Goal: Transaction & Acquisition: Purchase product/service

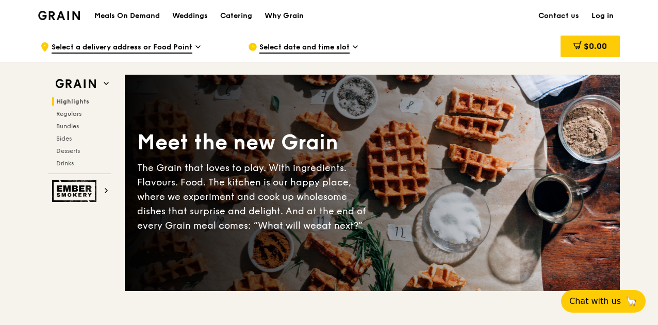
click at [343, 47] on span "Select date and time slot" at bounding box center [304, 47] width 90 height 11
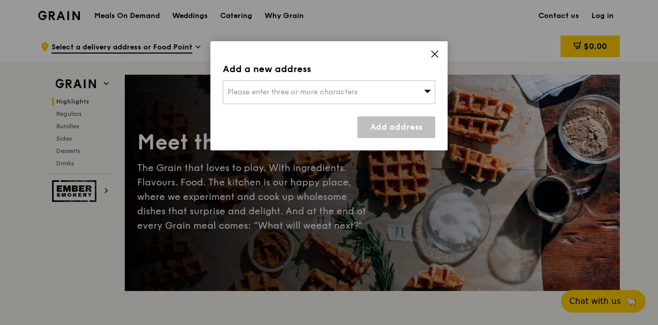
click at [369, 89] on div "Please enter three or more characters" at bounding box center [329, 92] width 212 height 24
type input "140050"
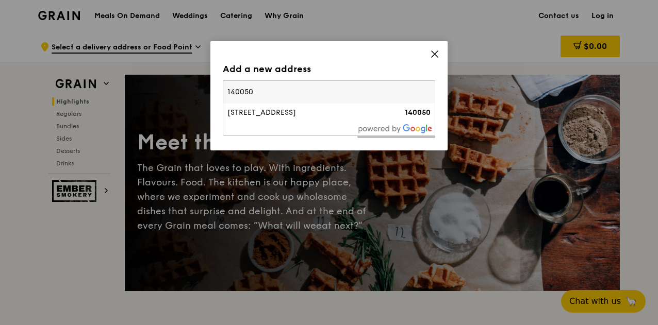
type input "helenlau@carecorner.org.sg"
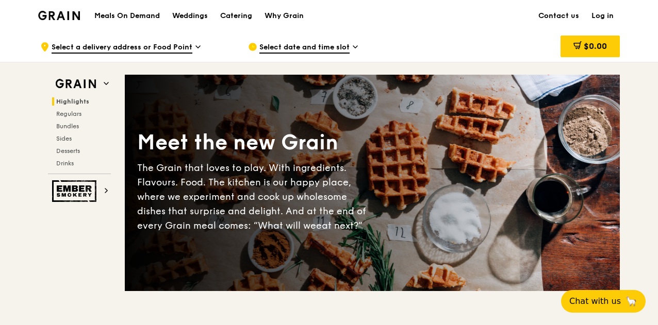
click at [355, 47] on icon at bounding box center [355, 47] width 4 height 2
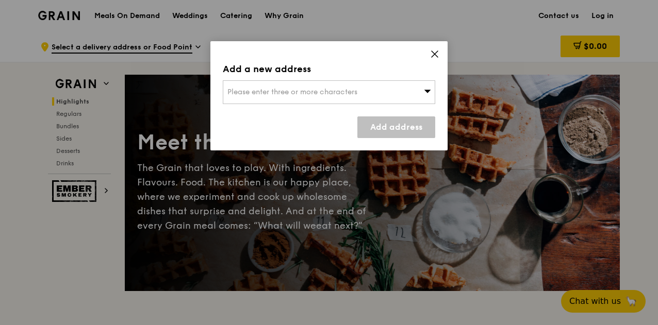
click at [332, 93] on span "Please enter three or more characters" at bounding box center [292, 92] width 130 height 9
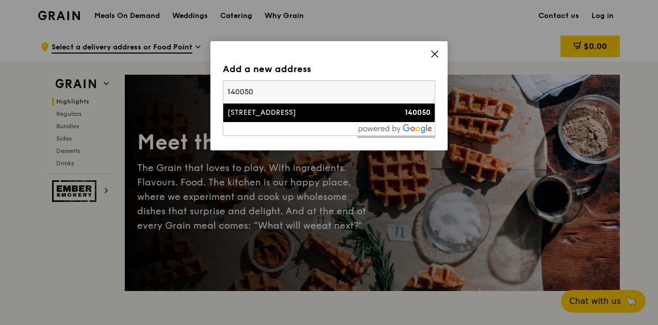
type input "140050"
click at [326, 117] on div "[STREET_ADDRESS]" at bounding box center [303, 113] width 153 height 10
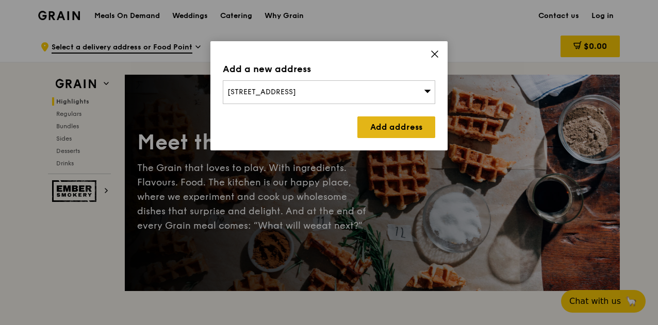
click at [371, 132] on link "Add address" at bounding box center [396, 128] width 78 height 22
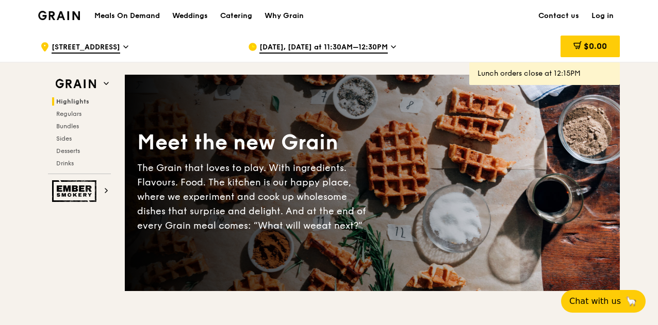
click at [391, 44] on icon at bounding box center [393, 46] width 5 height 9
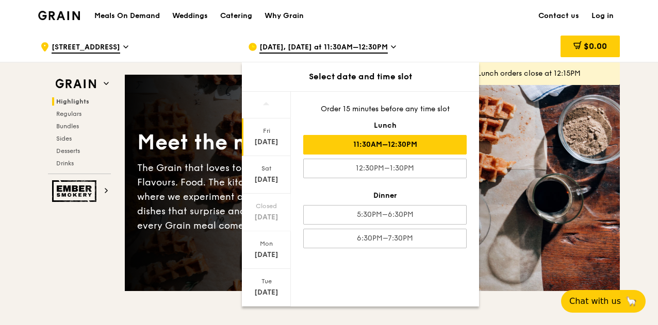
click at [437, 145] on div "11:30AM–12:30PM" at bounding box center [384, 145] width 163 height 20
drag, startPoint x: 437, startPoint y: 145, endPoint x: 410, endPoint y: 155, distance: 28.7
click at [410, 155] on div "Order 15 minutes before any time slot Lunch 11:30AM–12:30PM 12:30PM–1:30PM Dinn…" at bounding box center [385, 176] width 188 height 169
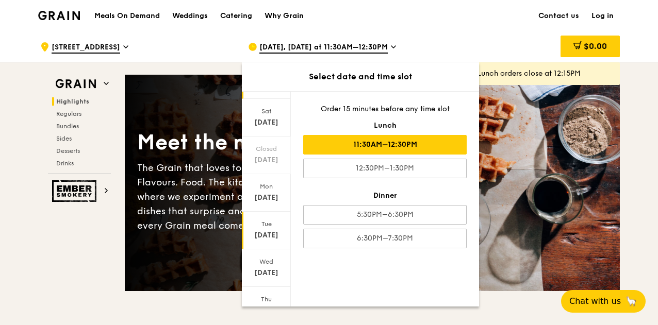
scroll to position [60, 0]
click at [262, 269] on div "Sep 17" at bounding box center [266, 270] width 46 height 10
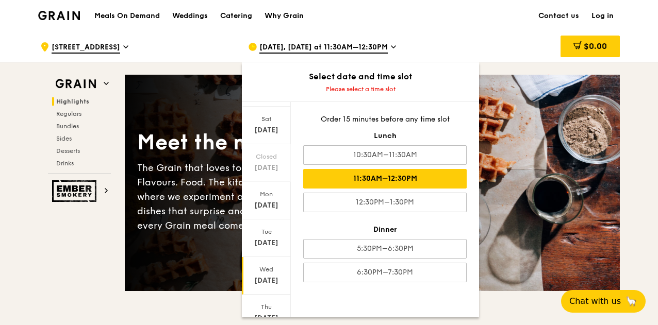
click at [410, 173] on div "11:30AM–12:30PM" at bounding box center [384, 179] width 163 height 20
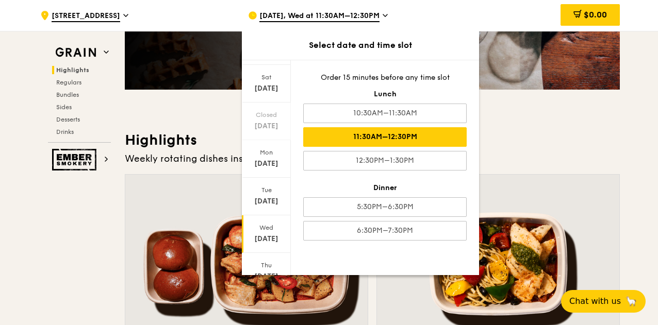
scroll to position [204, 0]
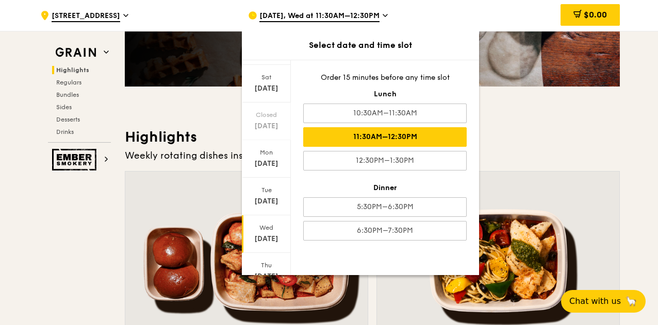
click at [371, 147] on div "Order 15 minutes before any time slot Lunch 10:30AM–11:30AM 11:30AM–12:30PM 12:…" at bounding box center [385, 156] width 188 height 193
click at [434, 139] on div "11:30AM–12:30PM" at bounding box center [384, 137] width 163 height 20
click at [454, 142] on div "11:30AM–12:30PM" at bounding box center [384, 137] width 163 height 20
click at [556, 129] on h3 "Highlights" at bounding box center [372, 137] width 495 height 19
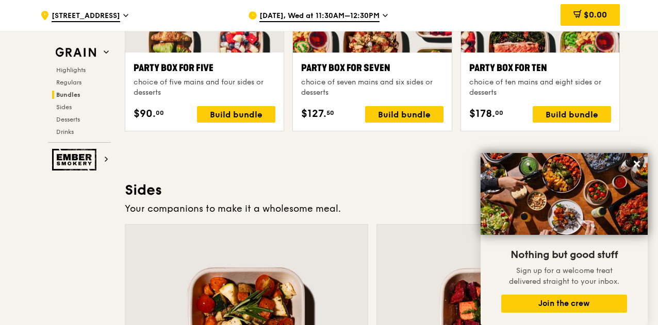
scroll to position [2156, 0]
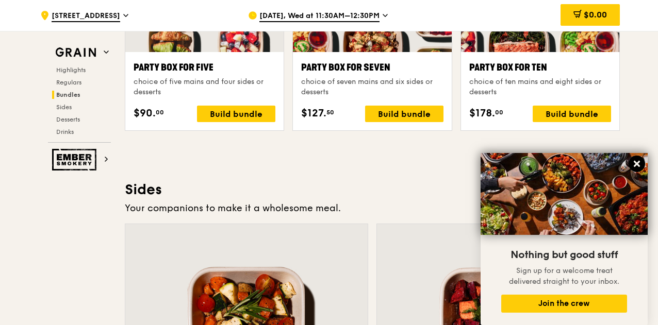
click at [637, 162] on icon at bounding box center [636, 163] width 9 height 9
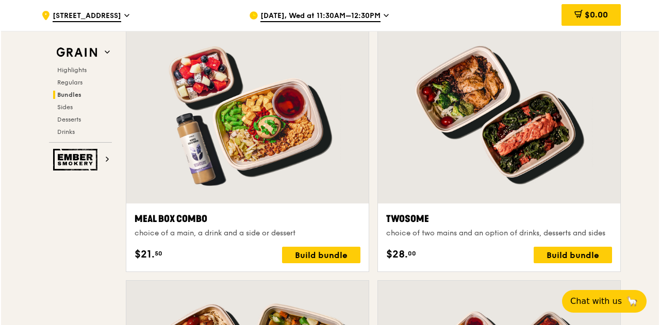
scroll to position [1538, 0]
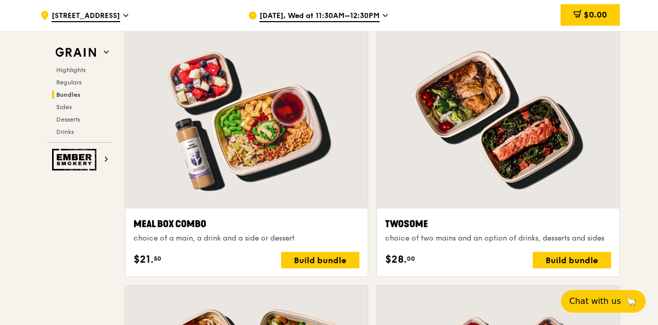
click at [462, 106] on div at bounding box center [498, 119] width 242 height 179
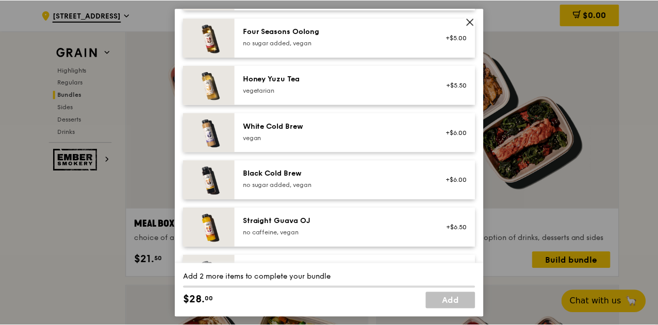
scroll to position [1274, 0]
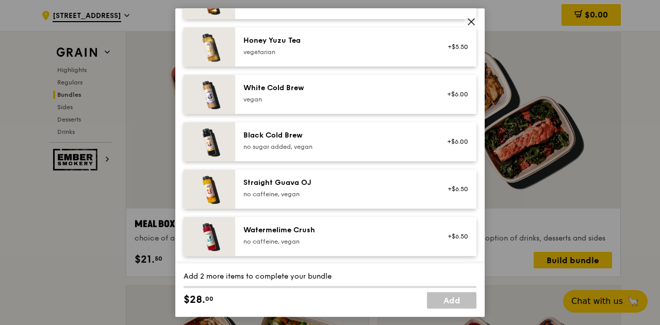
click at [469, 18] on icon at bounding box center [471, 21] width 9 height 9
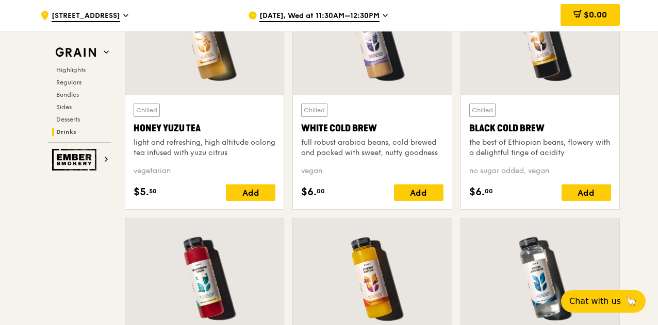
scroll to position [3910, 0]
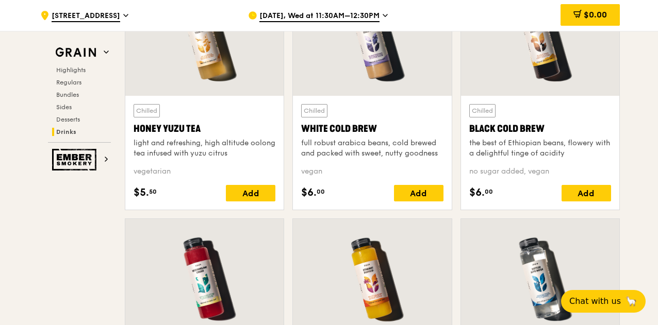
click at [361, 257] on div at bounding box center [372, 277] width 158 height 117
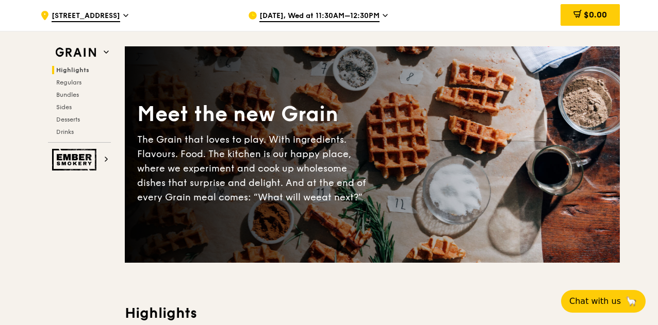
scroll to position [0, 0]
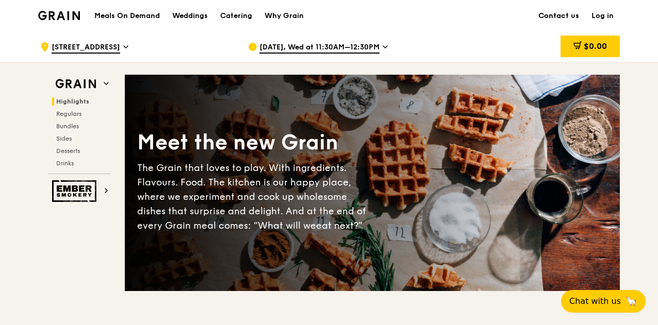
click at [553, 16] on link "Contact us" at bounding box center [558, 16] width 53 height 31
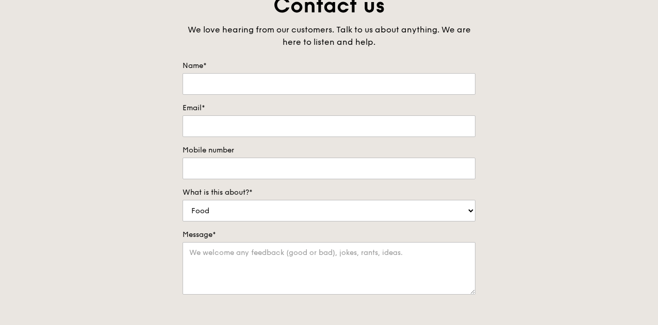
scroll to position [80, 0]
click at [268, 82] on input "Name*" at bounding box center [328, 85] width 293 height 22
type input "Helen"
click at [215, 123] on input "Email*" at bounding box center [328, 127] width 293 height 22
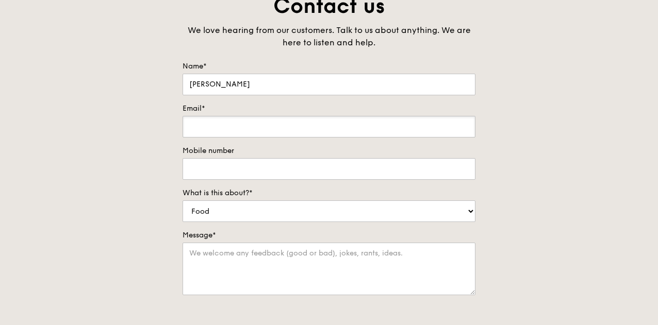
type input "helenlau@carecorner.org.sg"
type input "98765091"
click at [240, 209] on select "Food Service Billing/Payment Catering Others" at bounding box center [328, 212] width 293 height 22
select select "Others"
click at [182, 201] on select "Food Service Billing/Payment Catering Others" at bounding box center [328, 212] width 293 height 22
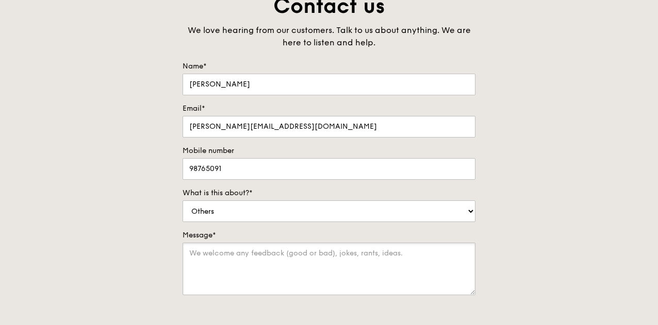
click at [226, 270] on textarea "Message*" at bounding box center [328, 269] width 293 height 53
click at [203, 259] on textarea "May I know what timing I should order if I need to" at bounding box center [328, 269] width 293 height 53
click at [257, 251] on textarea "I know what timing I should order if I need to" at bounding box center [328, 269] width 293 height 53
click at [370, 251] on textarea "I know what timing slot I should order if I need to" at bounding box center [328, 269] width 293 height 53
click at [195, 254] on textarea "I know what timing slot I should order if" at bounding box center [328, 269] width 293 height 53
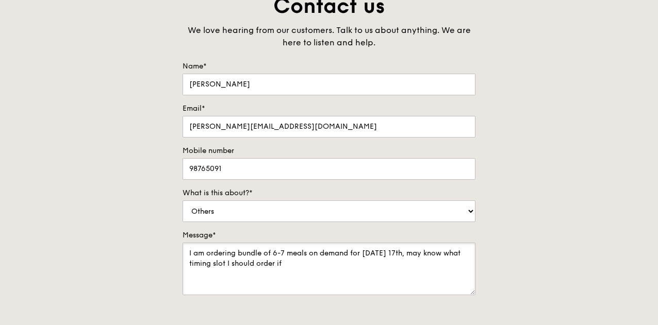
click at [294, 263] on textarea "I am ordering bundle of 6-7 meals on demand for next Wed 17th, may know what ti…" at bounding box center [328, 269] width 293 height 53
click at [328, 264] on textarea "I am ordering bundle of 6-7 meals on demand for next Wed 17th, may know what ti…" at bounding box center [328, 269] width 293 height 53
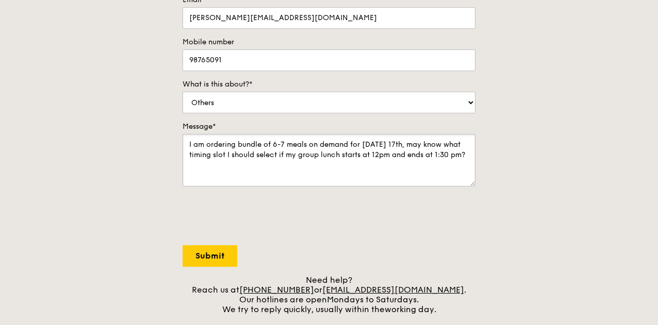
type textarea "I am ordering bundle of 6-7 meals on demand for next Wed 17th, may know what ti…"
click at [231, 251] on input "Submit" at bounding box center [209, 256] width 55 height 22
select select "Food"
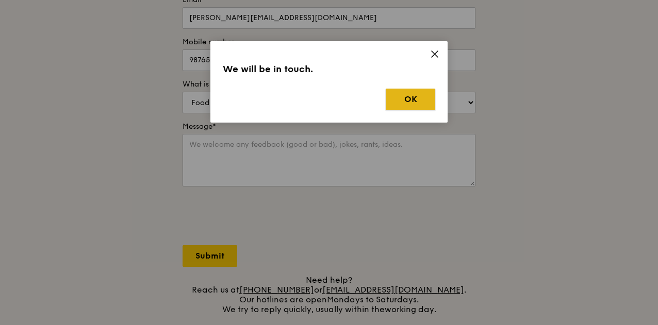
click at [414, 106] on button "OK" at bounding box center [410, 100] width 49 height 22
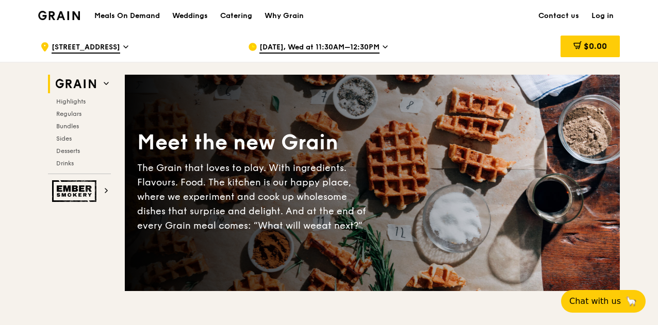
click at [465, 167] on div "Meet the new Grain The Grain that loves to play. With ingredients. Flavours. Fo…" at bounding box center [372, 183] width 495 height 133
click at [374, 151] on div "Meet the new Grain The Grain that loves to play. With ingredients. Flavours. Fo…" at bounding box center [372, 183] width 495 height 133
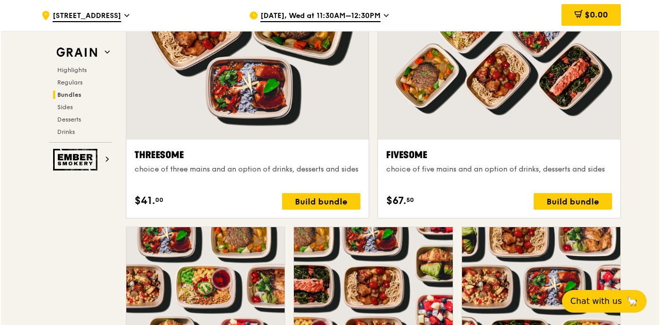
scroll to position [1863, 0]
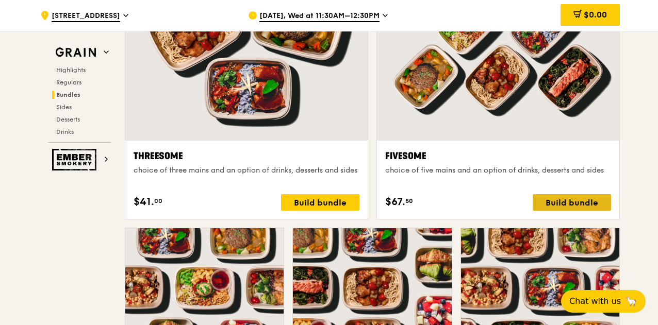
click at [542, 201] on div "Build bundle" at bounding box center [572, 202] width 78 height 16
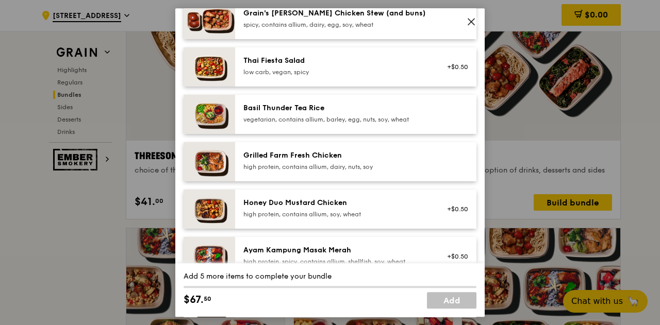
scroll to position [157, 0]
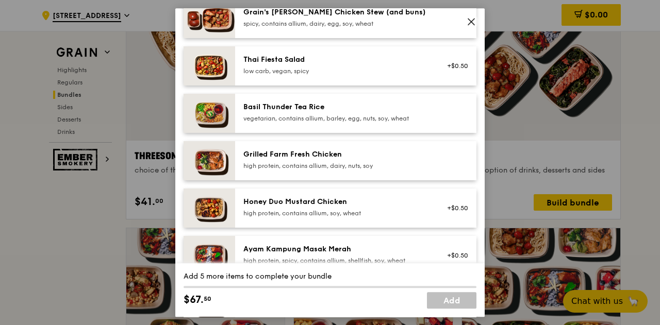
click at [337, 208] on div "Honey Duo Mustard Chicken high protein, contains allium, soy, wheat" at bounding box center [335, 207] width 185 height 21
click at [254, 203] on div "Honey Duo Mustard Chicken" at bounding box center [335, 202] width 185 height 10
click at [261, 203] on div "Honey Duo Mustard Chicken" at bounding box center [335, 202] width 185 height 10
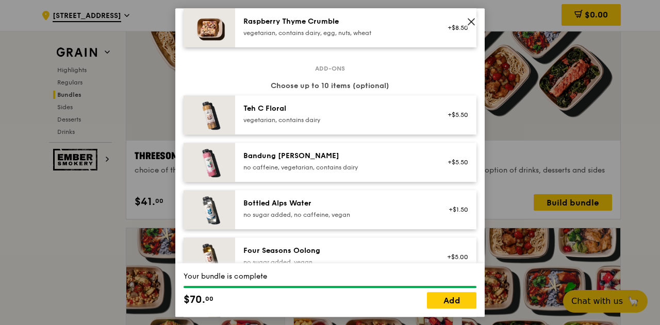
scroll to position [1017, 0]
click at [343, 121] on div "vegetarian, contains dairy" at bounding box center [335, 119] width 185 height 8
click at [444, 118] on link "Remove" at bounding box center [456, 119] width 24 height 7
click at [212, 112] on img at bounding box center [210, 114] width 52 height 39
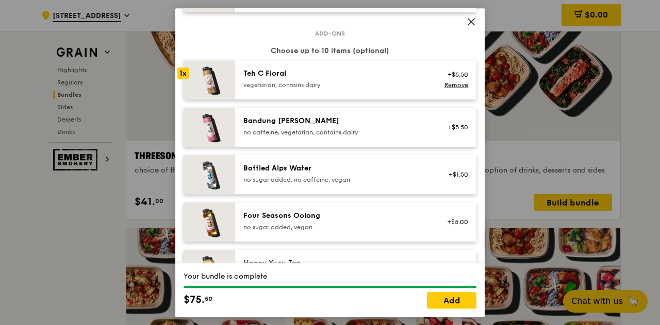
scroll to position [1072, 0]
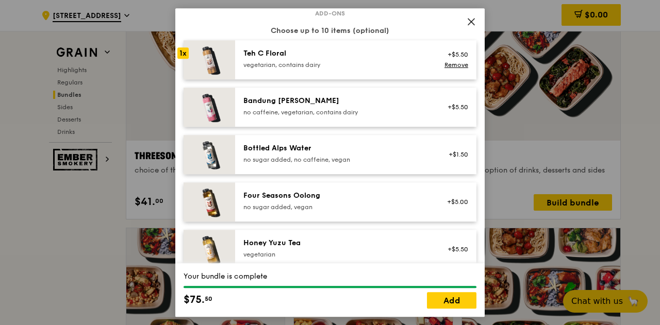
click at [199, 206] on img at bounding box center [210, 201] width 52 height 39
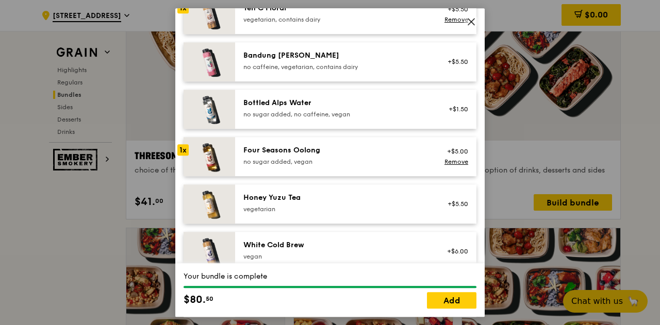
scroll to position [1118, 0]
click at [198, 205] on img at bounding box center [210, 203] width 52 height 39
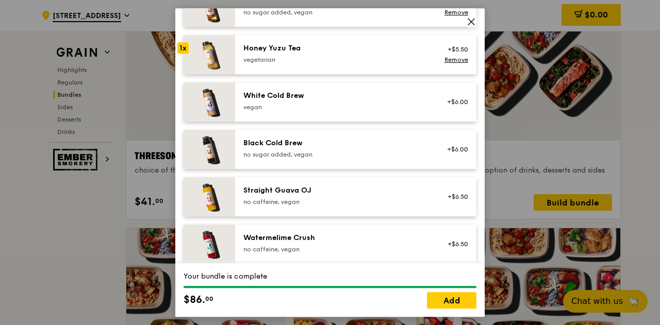
scroll to position [1269, 0]
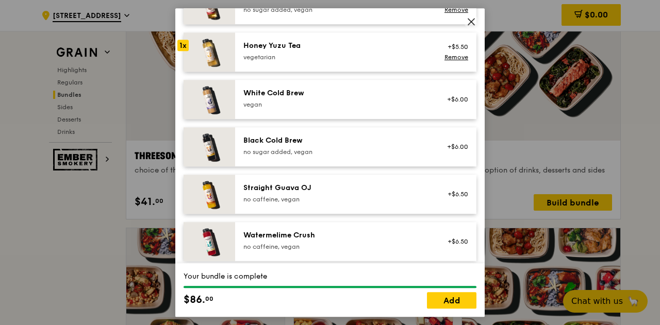
click at [200, 209] on img at bounding box center [210, 194] width 52 height 39
click at [200, 235] on img at bounding box center [210, 241] width 52 height 39
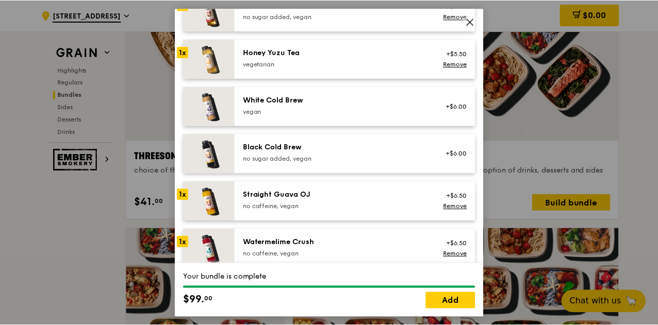
scroll to position [1274, 0]
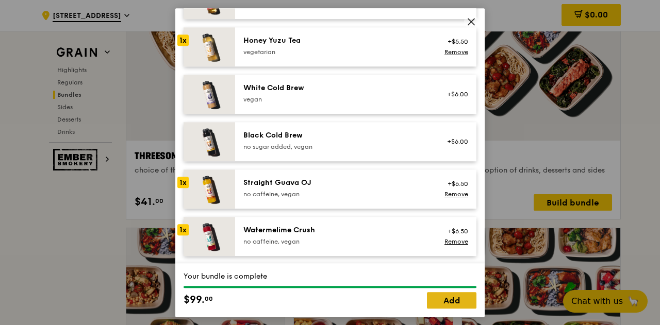
click at [450, 300] on link "Add" at bounding box center [451, 300] width 49 height 16
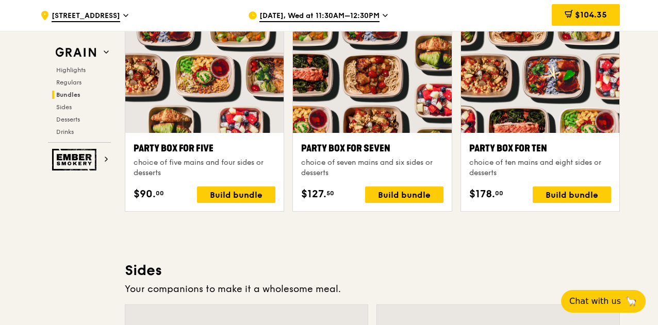
scroll to position [2075, 0]
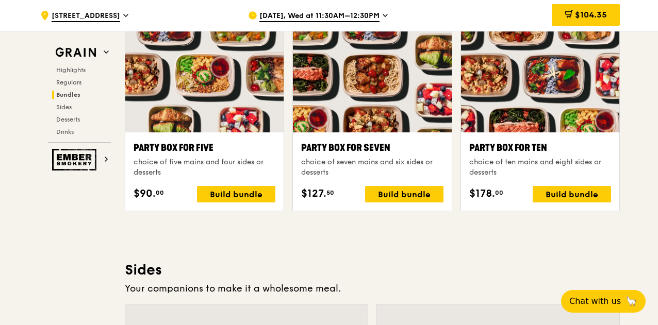
drag, startPoint x: 448, startPoint y: 214, endPoint x: 417, endPoint y: 245, distance: 44.5
click at [417, 245] on div "Highlights Weekly rotating dishes inspired by flavours from around the world. W…" at bounding box center [372, 280] width 495 height 4047
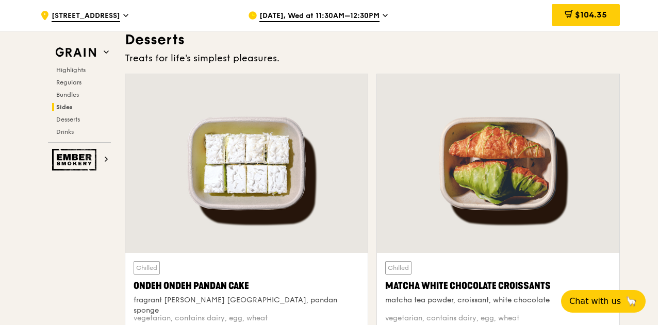
scroll to position [2900, 0]
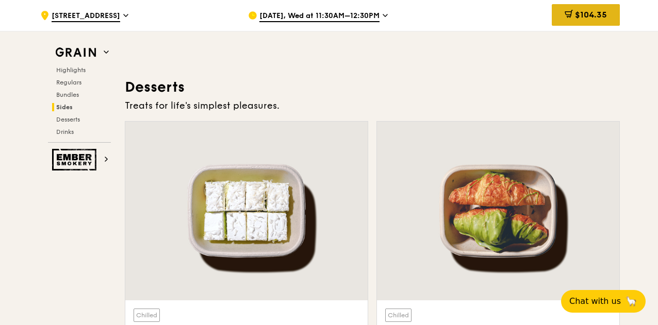
click at [564, 20] on span at bounding box center [568, 15] width 8 height 11
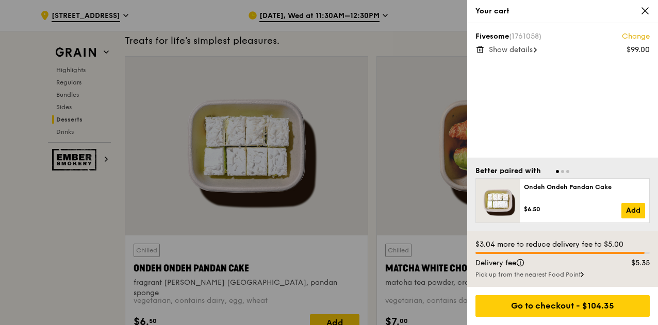
scroll to position [2965, 0]
click at [530, 48] on span "Show details" at bounding box center [511, 49] width 44 height 9
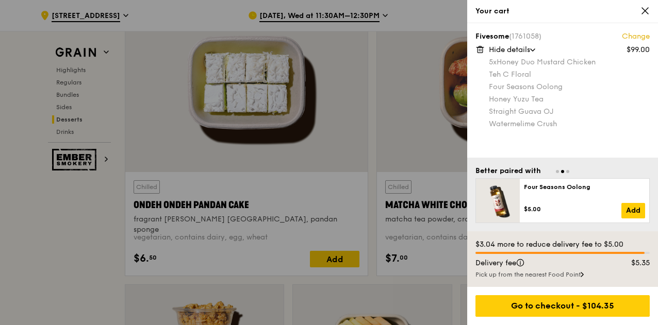
scroll to position [3070, 0]
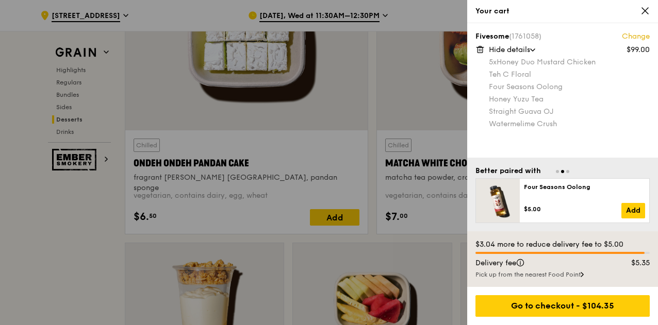
click at [561, 203] on div "Four Seasons Oolong" at bounding box center [584, 193] width 121 height 20
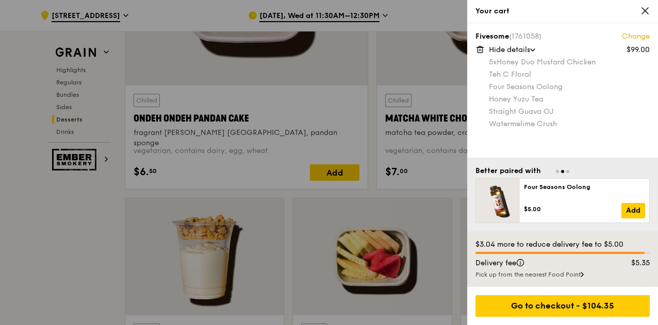
scroll to position [3111, 0]
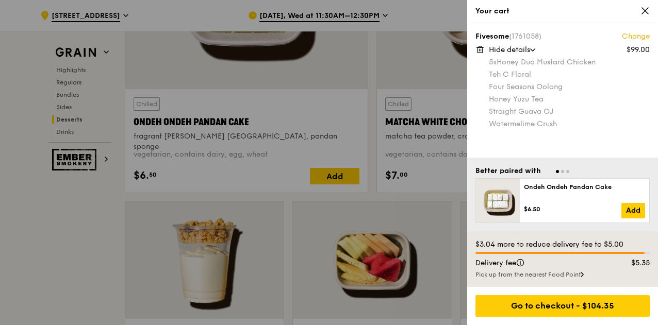
click at [54, 269] on div at bounding box center [329, 162] width 658 height 325
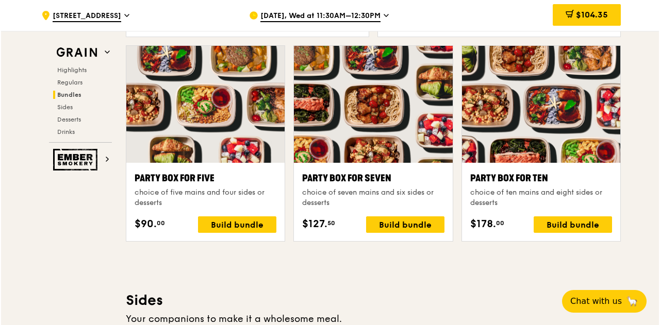
scroll to position [2046, 0]
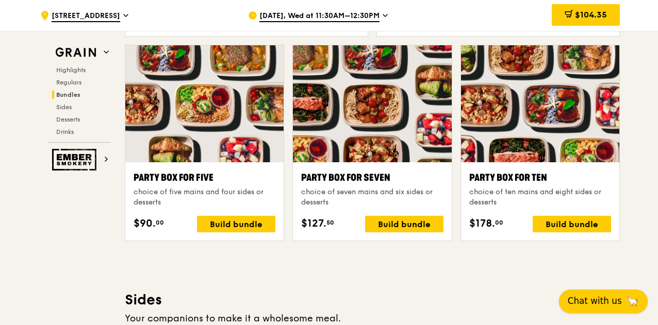
click at [578, 301] on span "Chat with us" at bounding box center [595, 301] width 54 height 13
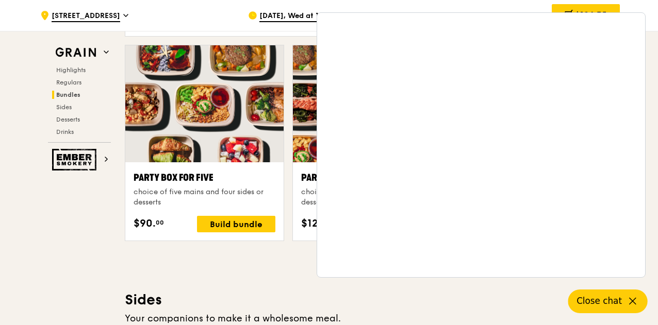
click at [100, 242] on div "Grain Highlights Regulars Bundles Sides Desserts Drinks Ember Smokery Meet the …" at bounding box center [328, 174] width 581 height 4317
click at [629, 299] on icon at bounding box center [632, 301] width 12 height 12
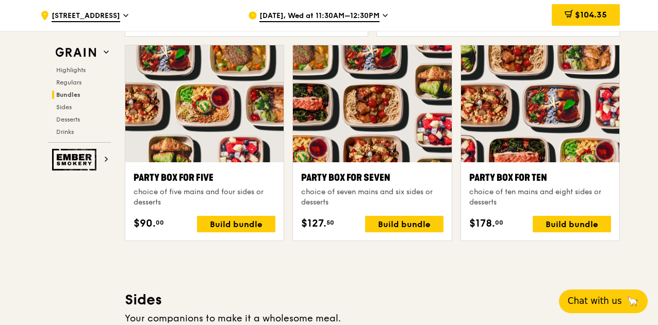
click at [370, 136] on div at bounding box center [372, 103] width 158 height 117
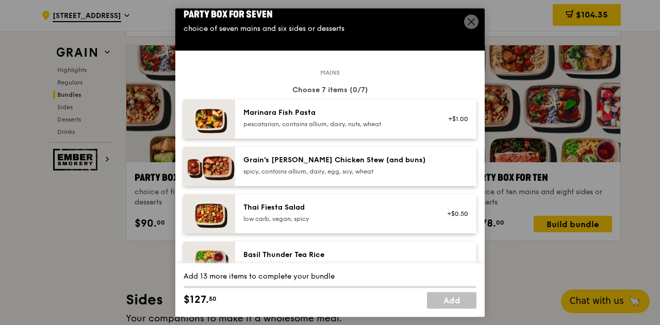
scroll to position [6, 0]
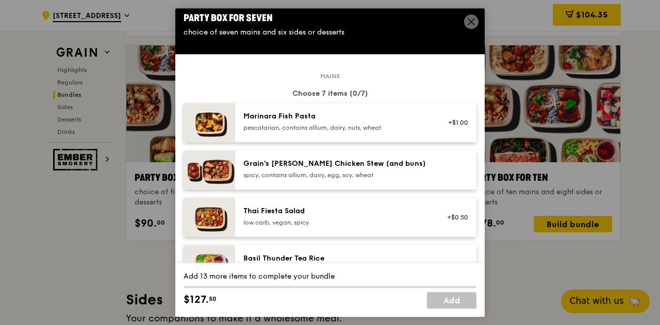
click at [441, 125] on div "+$1.00" at bounding box center [454, 123] width 27 height 8
click at [206, 117] on img at bounding box center [210, 122] width 52 height 39
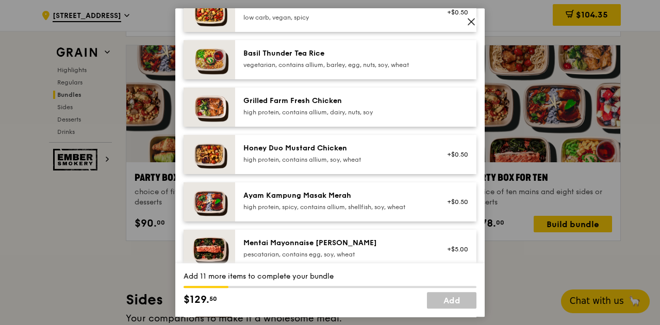
scroll to position [214, 0]
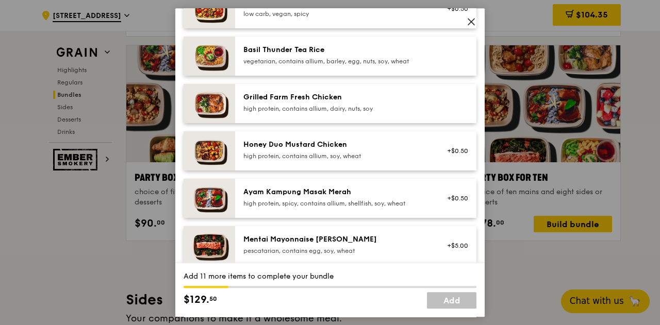
click at [217, 151] on img at bounding box center [210, 150] width 52 height 39
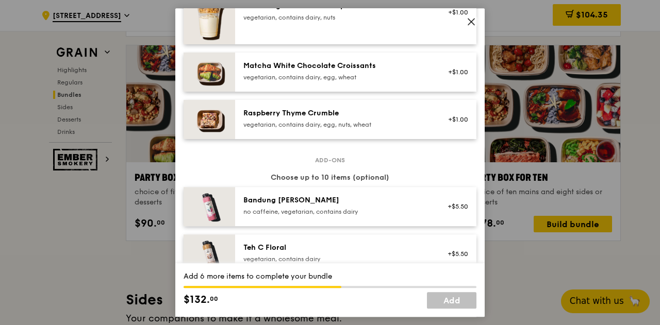
scroll to position [1016, 0]
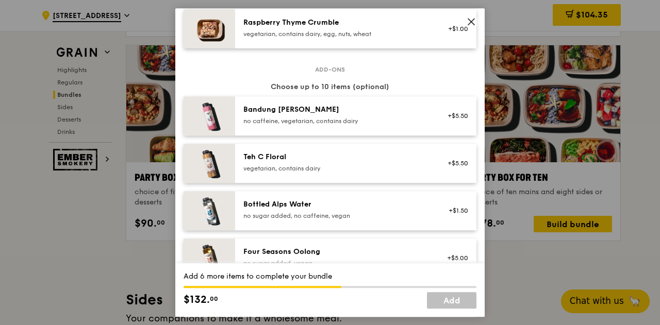
click at [264, 165] on div "vegetarian, contains dairy" at bounding box center [335, 168] width 185 height 8
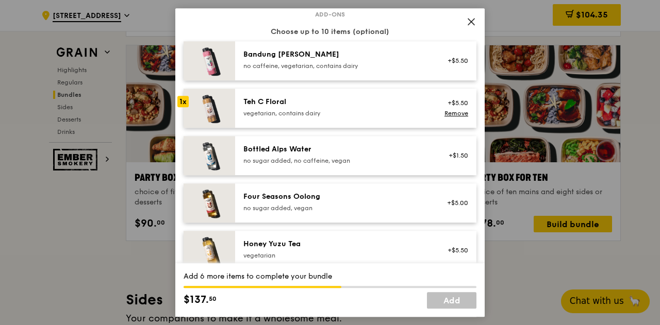
scroll to position [1094, 0]
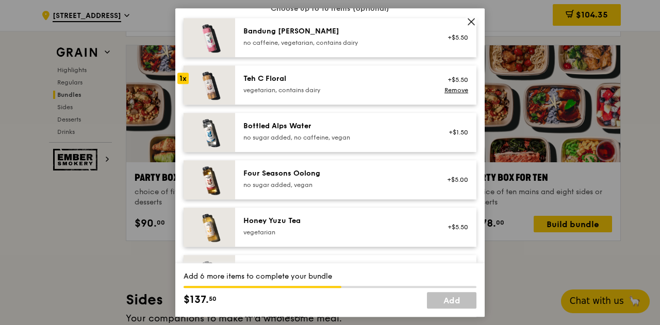
click at [262, 172] on div "Four Seasons Oolong" at bounding box center [335, 174] width 185 height 10
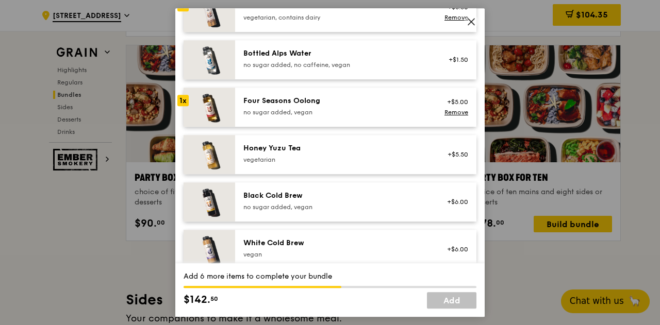
scroll to position [1173, 0]
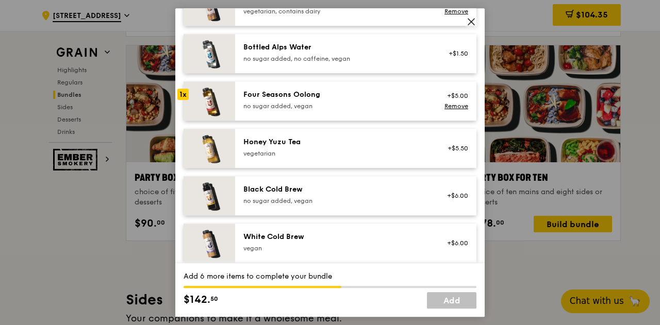
click at [259, 147] on div "Honey Yuzu Tea vegetarian" at bounding box center [335, 147] width 185 height 21
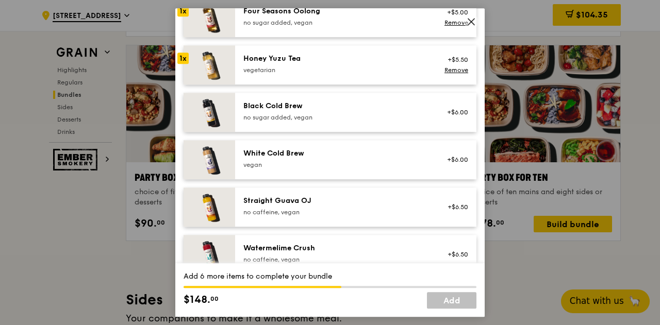
scroll to position [1257, 0]
click at [254, 158] on div "White Cold Brew [GEOGRAPHIC_DATA]" at bounding box center [335, 158] width 185 height 21
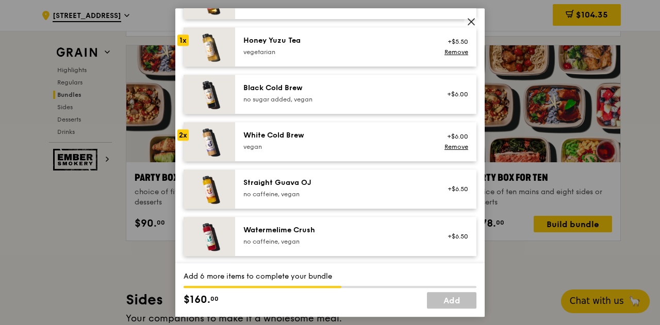
click at [253, 187] on div "Straight Guava OJ" at bounding box center [335, 183] width 185 height 10
click at [251, 225] on div "Watermelime Crush" at bounding box center [335, 230] width 185 height 10
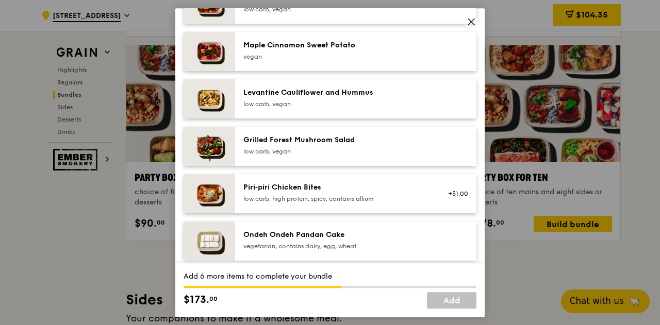
scroll to position [554, 0]
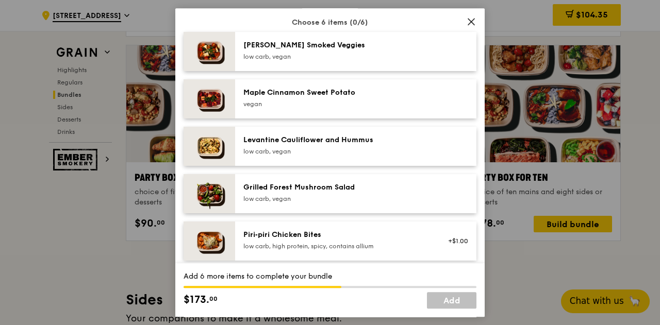
click at [208, 191] on img at bounding box center [210, 193] width 52 height 39
click at [199, 51] on img at bounding box center [210, 51] width 52 height 39
click at [205, 193] on img at bounding box center [210, 193] width 52 height 39
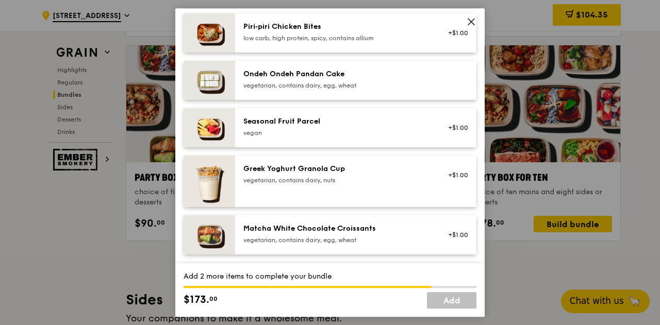
scroll to position [763, 0]
click at [198, 122] on img at bounding box center [210, 126] width 52 height 39
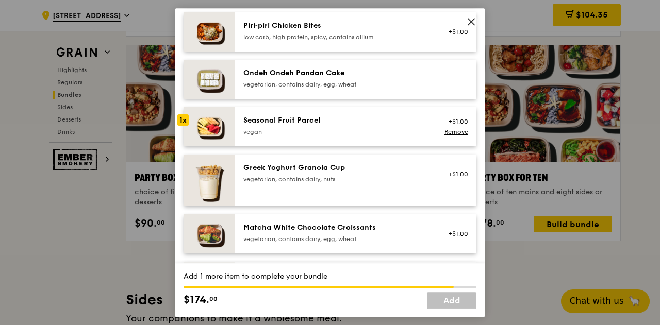
click at [198, 122] on img at bounding box center [210, 126] width 52 height 39
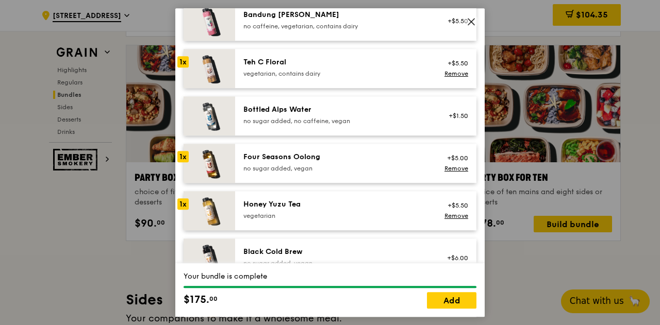
scroll to position [1274, 0]
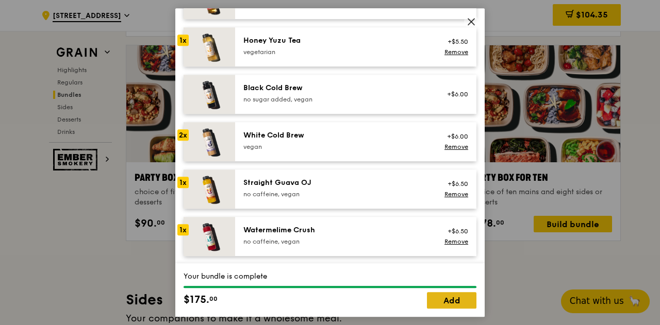
click at [442, 300] on link "Add" at bounding box center [451, 300] width 49 height 16
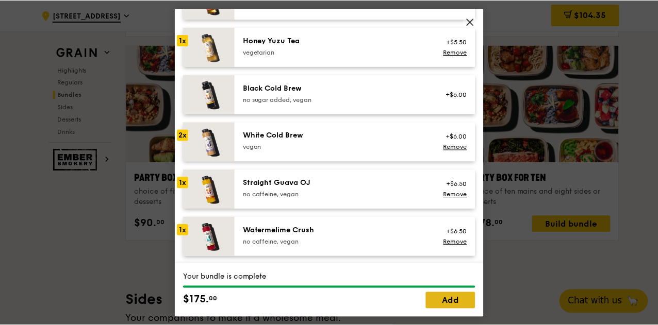
scroll to position [2046, 0]
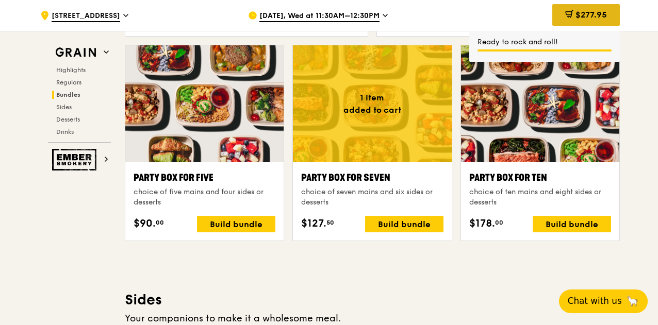
click at [571, 8] on div "$277.95" at bounding box center [586, 15] width 68 height 22
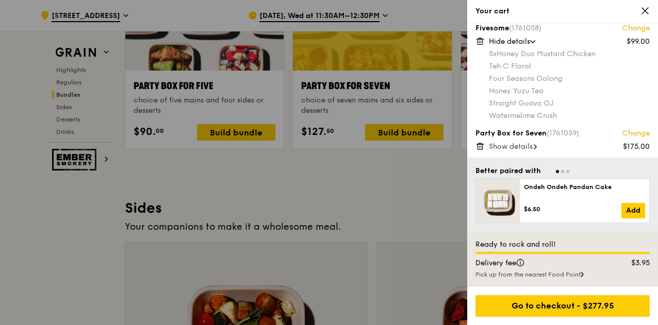
scroll to position [2180, 0]
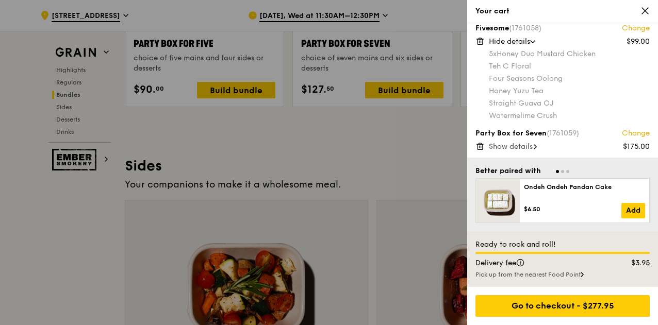
click at [553, 124] on div "Fivesome (1761058) Change $99.00 Hide details 5x Honey Duo Mustard Chicken Teh …" at bounding box center [562, 155] width 191 height 264
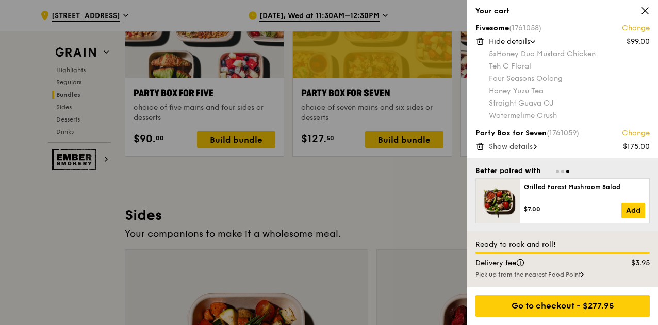
scroll to position [2129, 0]
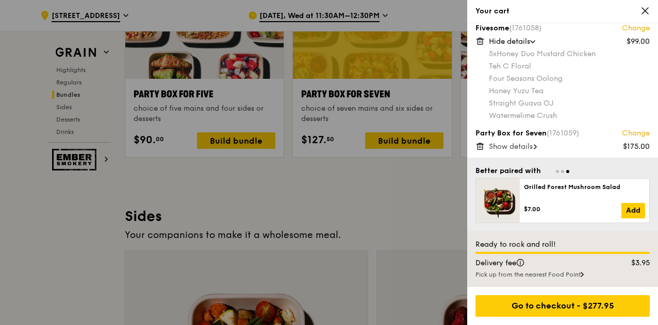
click at [538, 152] on div "Fivesome (1761058) Change $99.00 Hide details 5x Honey Duo Mustard Chicken Teh …" at bounding box center [562, 90] width 191 height 135
click at [535, 146] on div "Show details" at bounding box center [569, 147] width 161 height 10
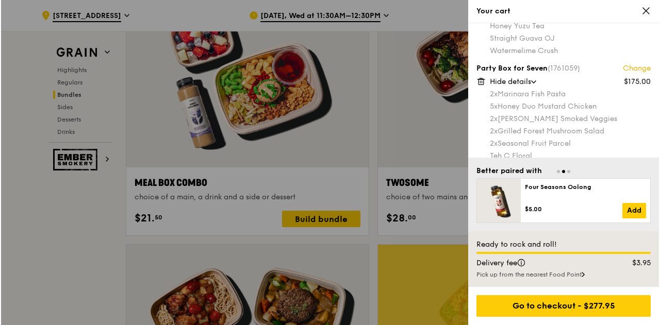
scroll to position [73, 0]
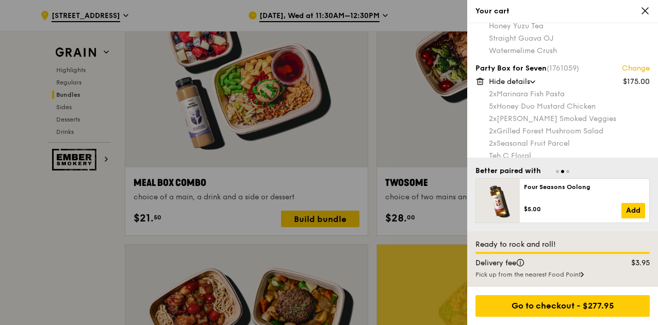
click at [622, 67] on link "Change" at bounding box center [636, 68] width 28 height 10
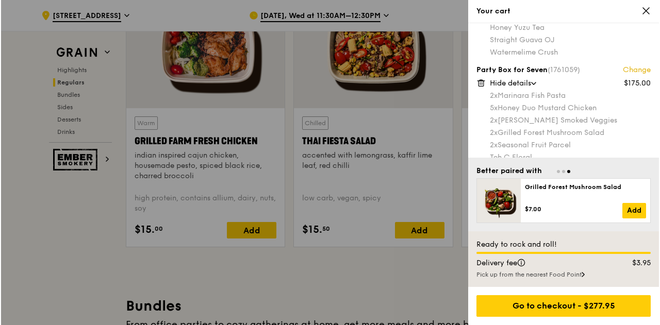
scroll to position [72, 0]
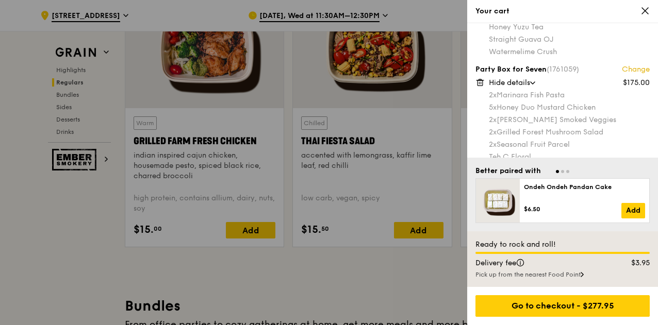
click at [624, 73] on link "Change" at bounding box center [636, 69] width 28 height 10
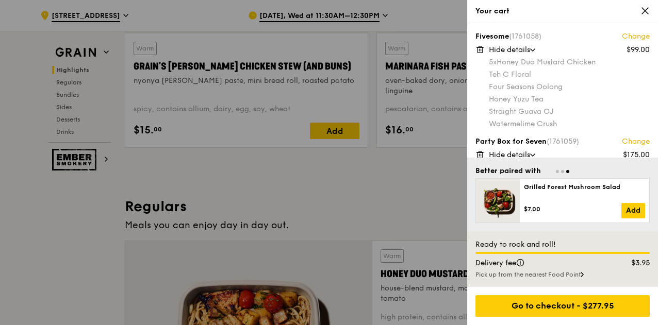
scroll to position [491, 0]
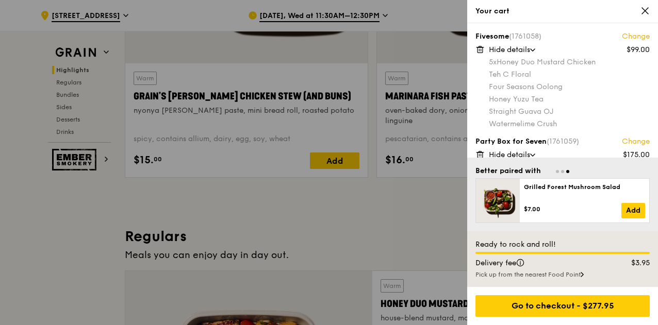
click at [630, 140] on link "Change" at bounding box center [636, 142] width 28 height 10
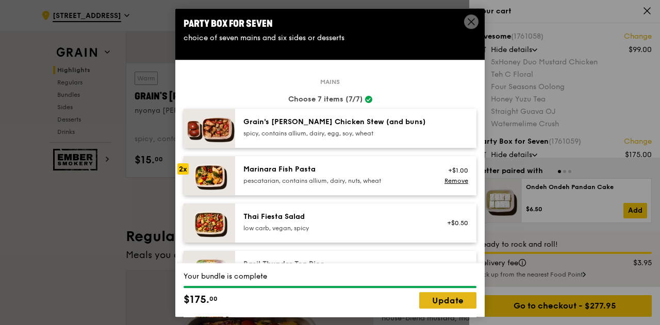
click at [445, 294] on link "Update" at bounding box center [447, 300] width 57 height 16
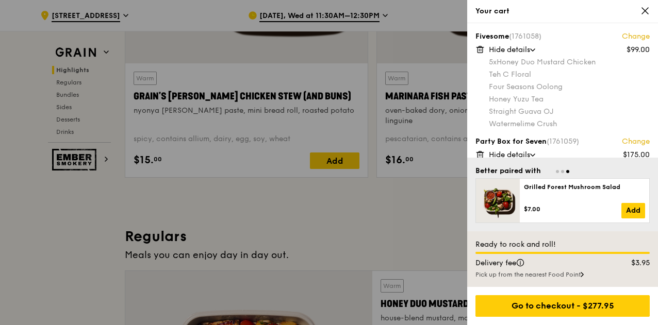
click at [629, 140] on link "Change" at bounding box center [636, 142] width 28 height 10
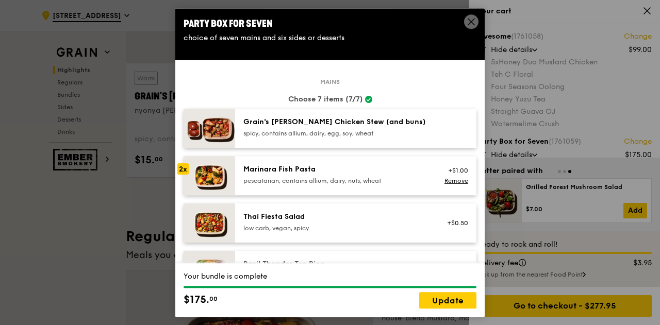
click at [467, 22] on icon at bounding box center [471, 21] width 9 height 9
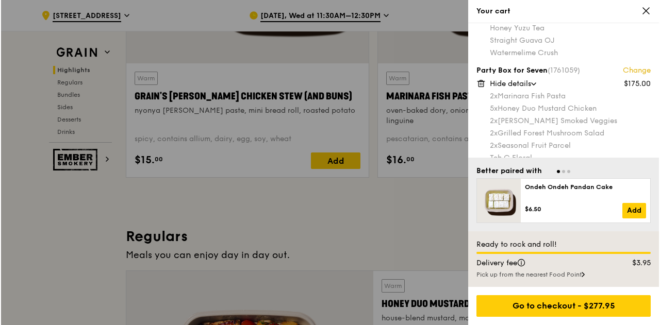
scroll to position [71, 0]
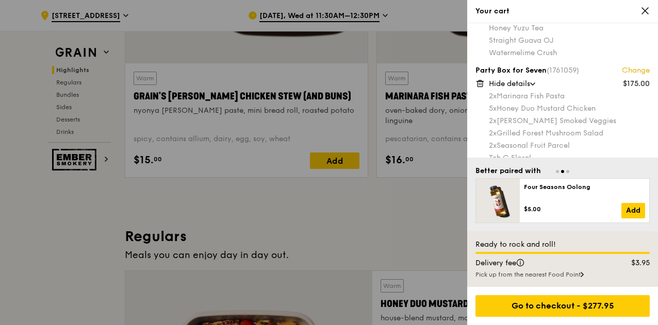
click at [631, 69] on link "Change" at bounding box center [636, 70] width 28 height 10
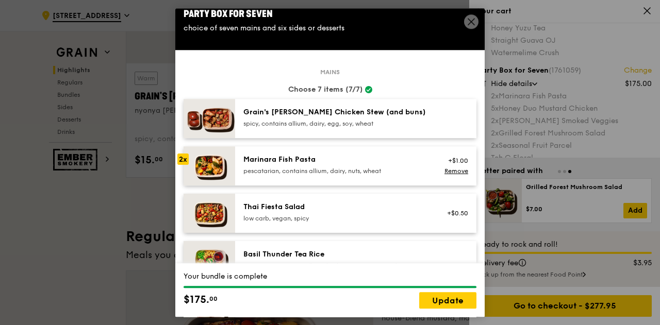
scroll to position [0, 0]
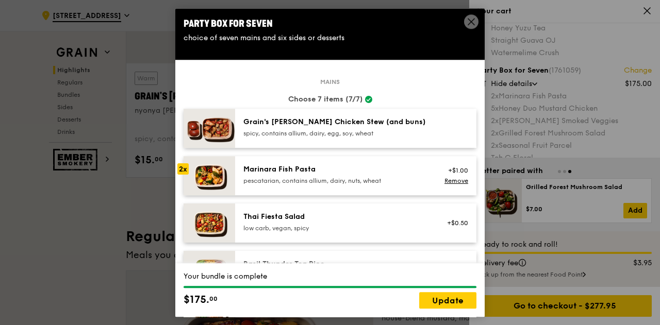
click at [194, 177] on img at bounding box center [210, 175] width 52 height 39
click at [188, 166] on div "2x" at bounding box center [182, 168] width 11 height 11
click at [444, 180] on link "Remove" at bounding box center [456, 180] width 24 height 7
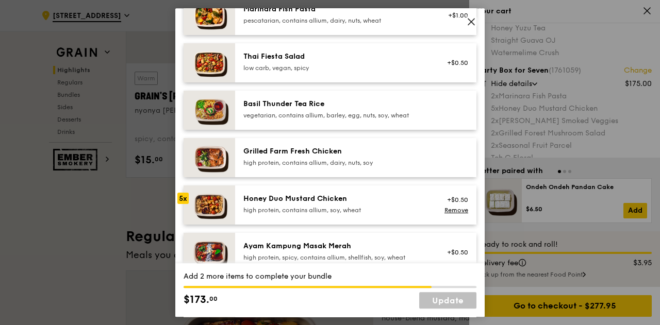
scroll to position [161, 0]
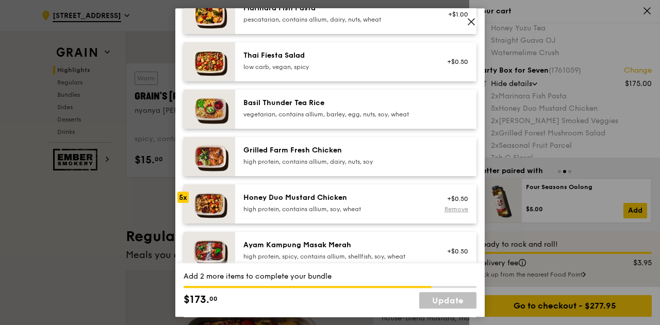
click at [456, 208] on link "Remove" at bounding box center [456, 209] width 24 height 7
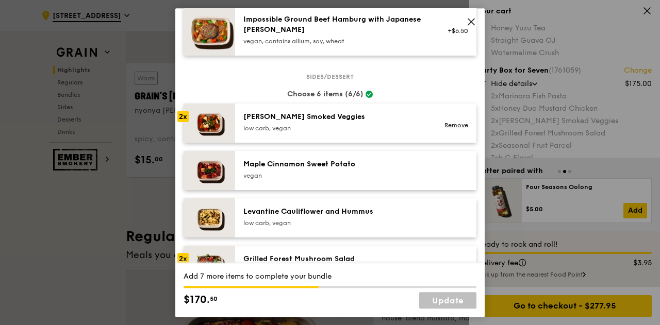
scroll to position [484, 0]
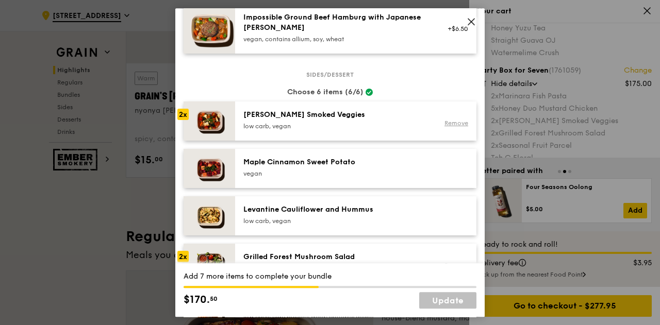
click at [445, 126] on link "Remove" at bounding box center [456, 123] width 24 height 7
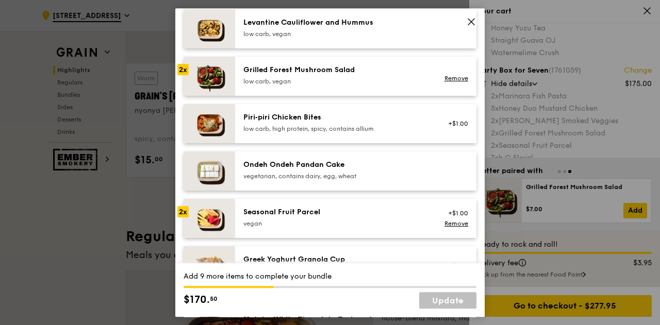
scroll to position [694, 0]
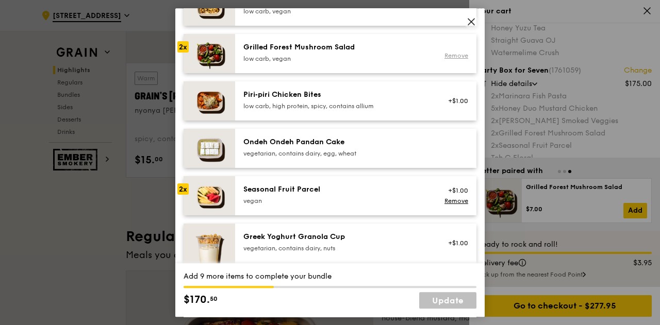
click at [448, 54] on link "Remove" at bounding box center [456, 55] width 24 height 7
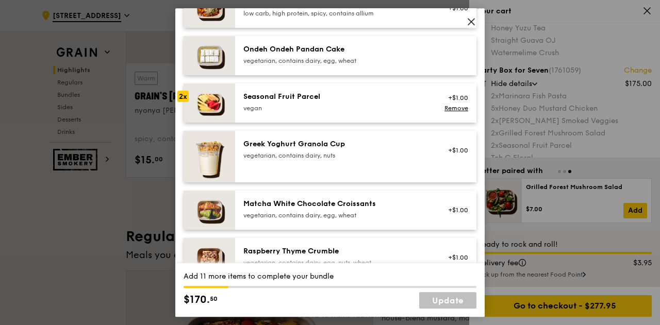
scroll to position [792, 0]
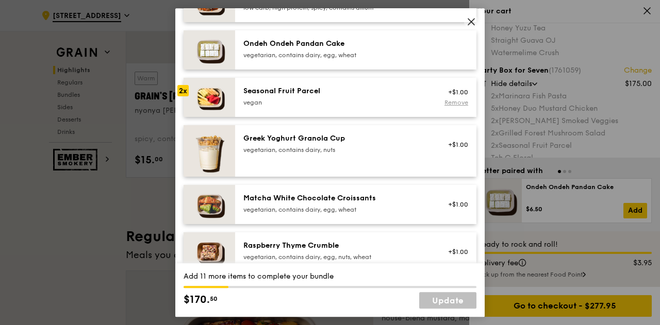
click at [446, 104] on link "Remove" at bounding box center [456, 102] width 24 height 7
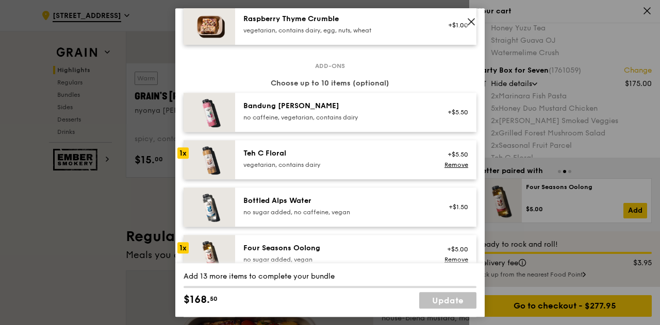
scroll to position [1018, 0]
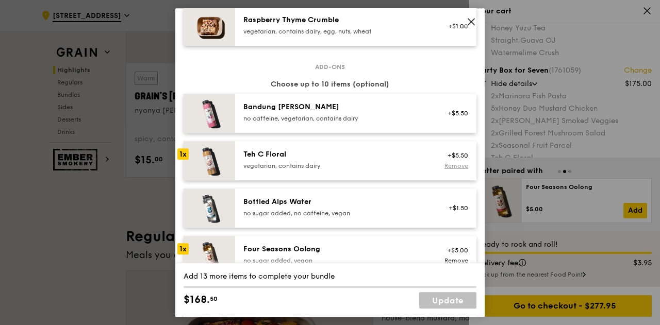
click at [448, 162] on link "Remove" at bounding box center [456, 165] width 24 height 7
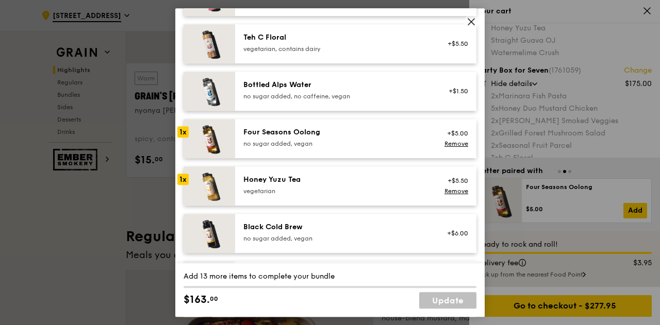
scroll to position [1136, 0]
click at [453, 142] on link "Remove" at bounding box center [456, 143] width 24 height 7
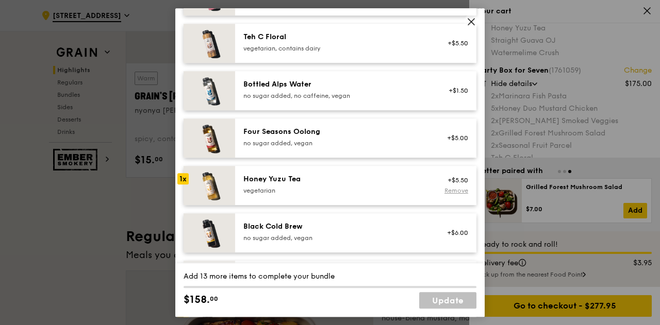
click at [444, 187] on link "Remove" at bounding box center [456, 190] width 24 height 7
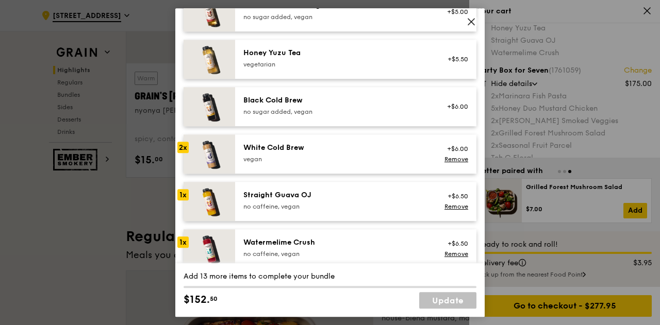
scroll to position [1274, 0]
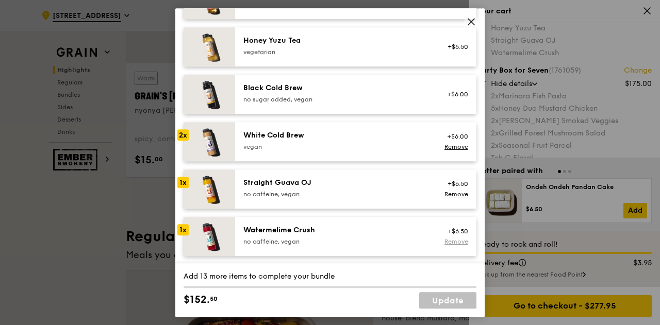
click at [444, 241] on link "Remove" at bounding box center [456, 241] width 24 height 7
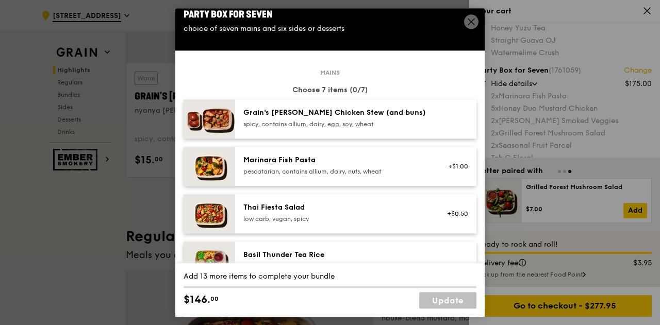
scroll to position [0, 0]
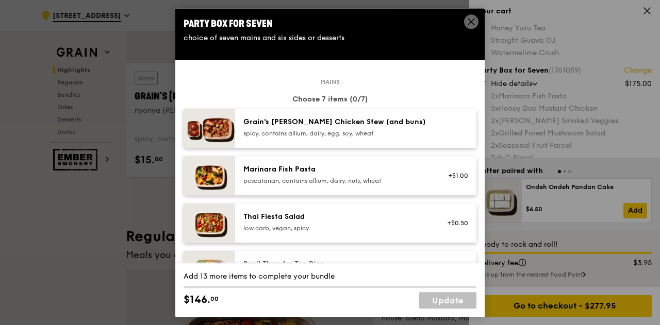
click at [469, 25] on icon at bounding box center [471, 21] width 9 height 9
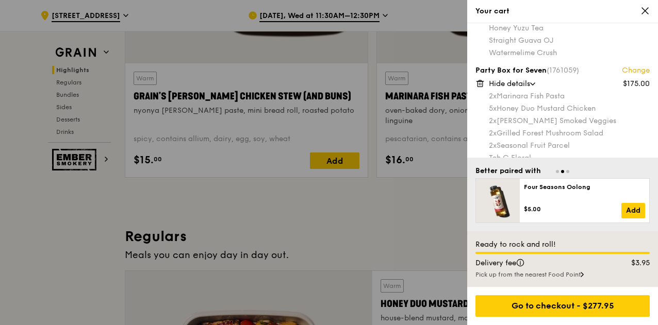
click at [634, 71] on link "Change" at bounding box center [636, 70] width 28 height 10
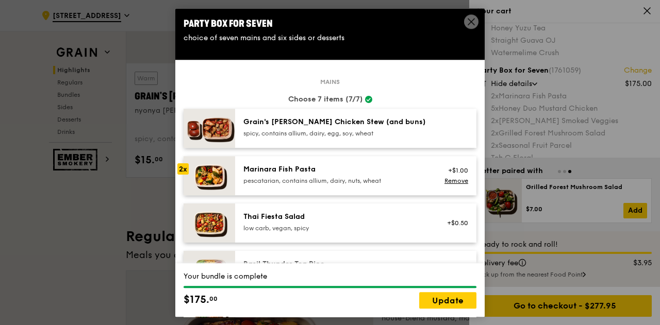
click at [471, 23] on icon at bounding box center [471, 21] width 9 height 9
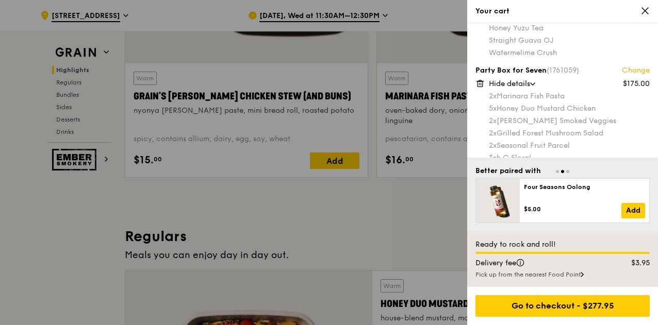
click at [633, 70] on link "Change" at bounding box center [636, 70] width 28 height 10
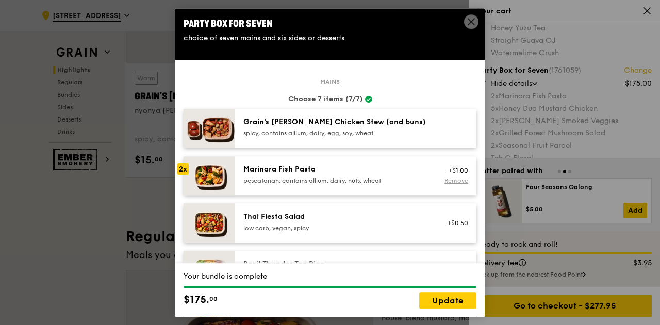
click at [444, 180] on link "Remove" at bounding box center [456, 180] width 24 height 7
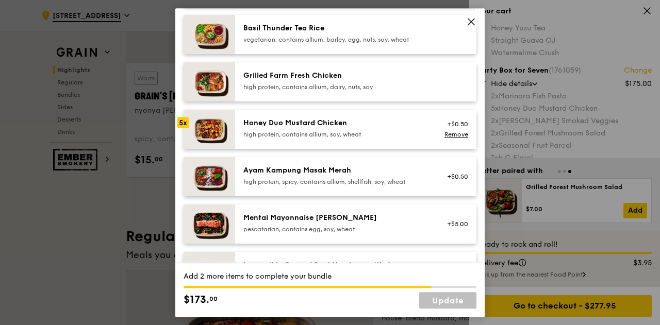
scroll to position [237, 0]
click at [447, 134] on link "Remove" at bounding box center [456, 133] width 24 height 7
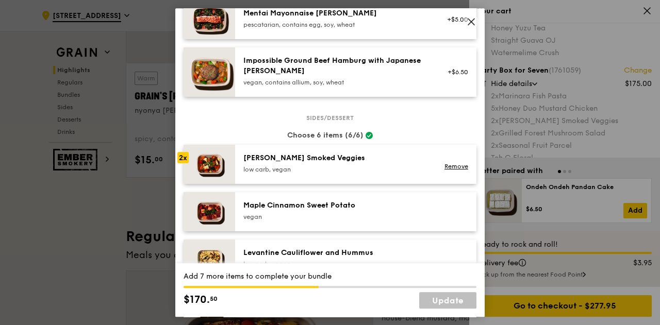
scroll to position [448, 0]
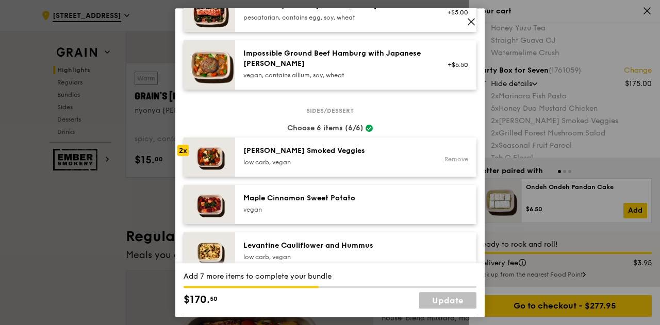
click at [444, 157] on link "Remove" at bounding box center [456, 159] width 24 height 7
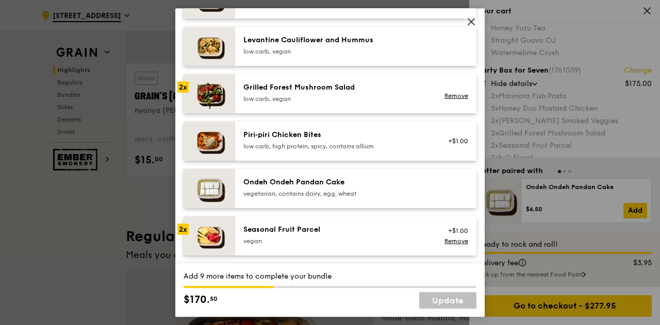
scroll to position [656, 0]
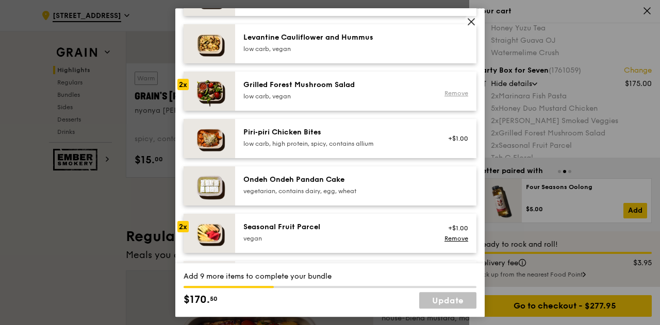
click at [444, 91] on link "Remove" at bounding box center [456, 93] width 24 height 7
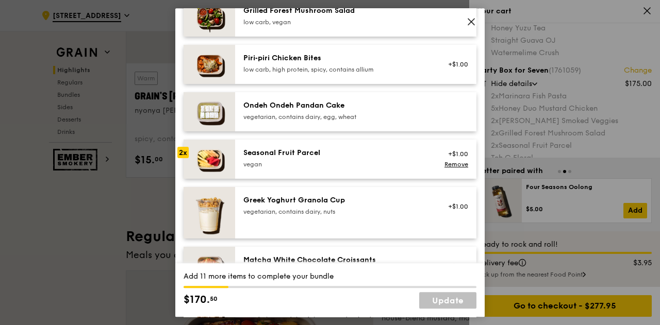
scroll to position [732, 0]
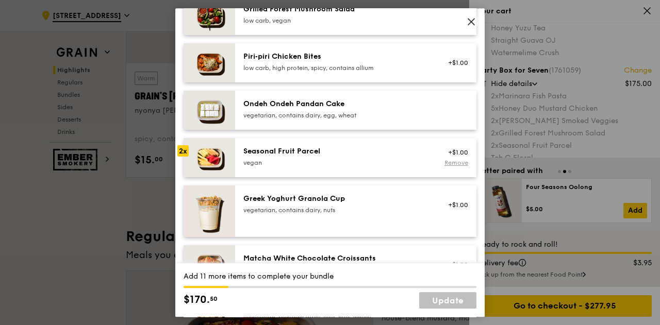
click at [454, 160] on link "Remove" at bounding box center [456, 162] width 24 height 7
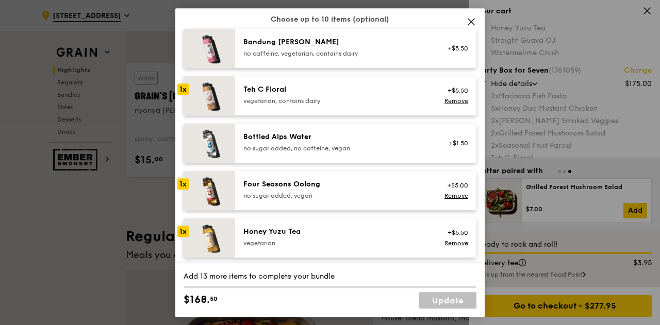
scroll to position [1084, 0]
click at [444, 97] on link "Remove" at bounding box center [456, 100] width 24 height 7
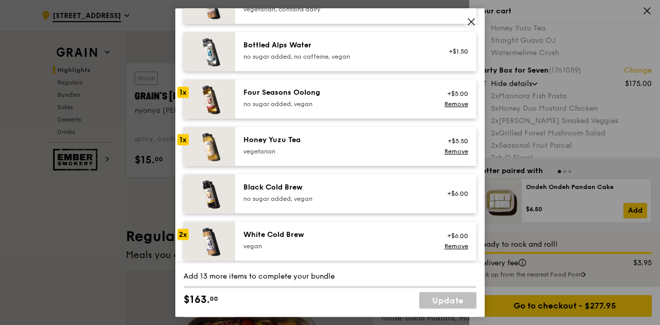
scroll to position [1176, 0]
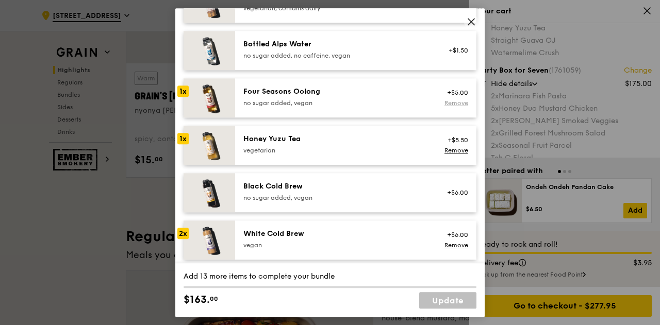
click at [444, 104] on link "Remove" at bounding box center [456, 102] width 24 height 7
click at [444, 147] on link "Remove" at bounding box center [456, 150] width 24 height 7
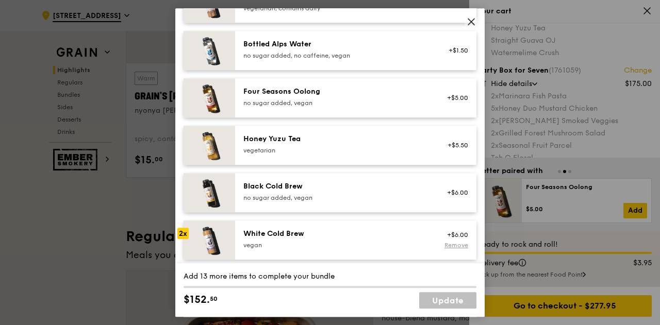
click at [444, 244] on link "Remove" at bounding box center [456, 245] width 24 height 7
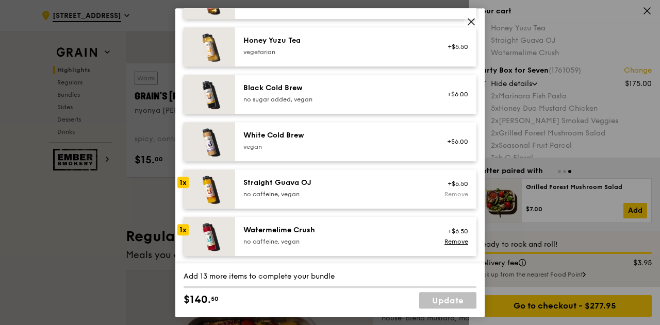
click at [444, 193] on link "Remove" at bounding box center [456, 194] width 24 height 7
click at [448, 238] on link "Remove" at bounding box center [456, 241] width 24 height 7
click at [438, 301] on link "Update" at bounding box center [447, 300] width 57 height 16
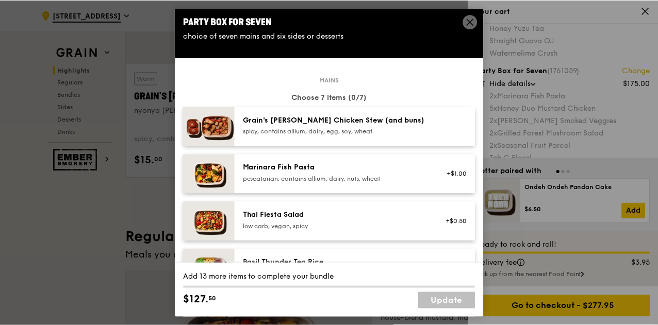
scroll to position [0, 0]
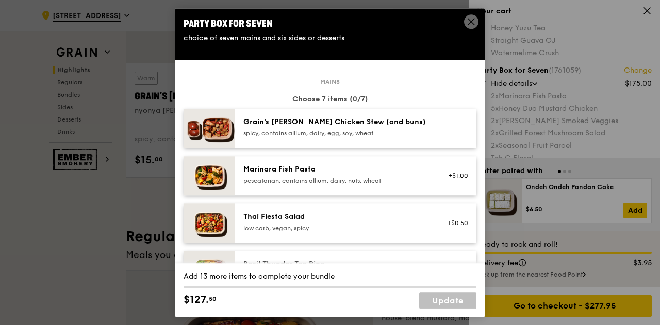
click at [470, 19] on icon at bounding box center [471, 21] width 9 height 9
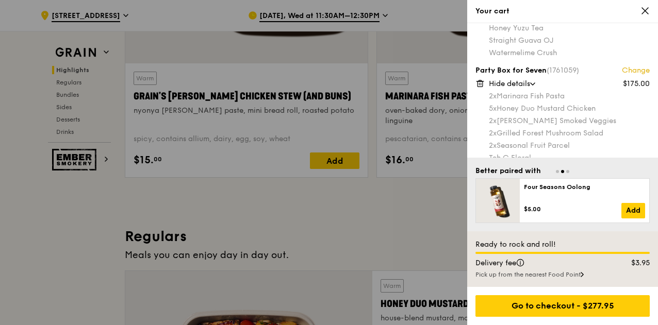
click at [306, 139] on div at bounding box center [329, 162] width 658 height 325
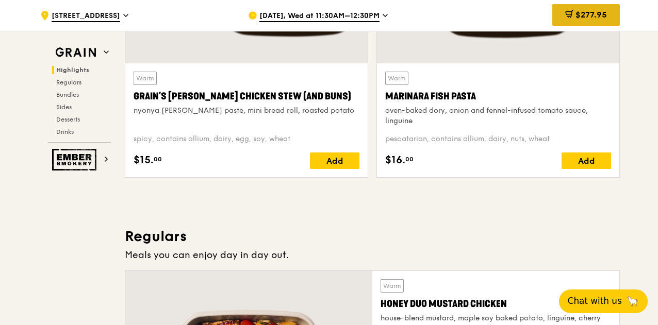
click at [593, 17] on span "$277.95" at bounding box center [590, 15] width 31 height 10
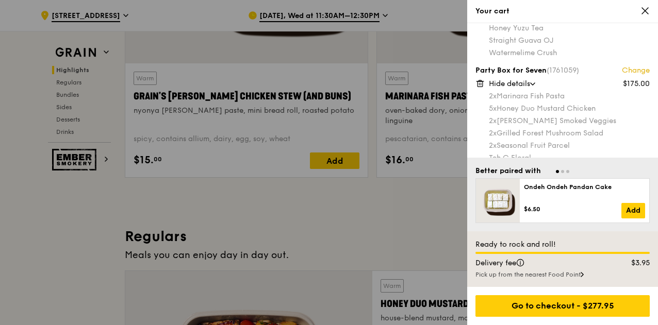
drag, startPoint x: 568, startPoint y: 73, endPoint x: 620, endPoint y: 72, distance: 51.6
click at [620, 72] on div "Party Box for Seven (1761059) Change" at bounding box center [562, 70] width 174 height 10
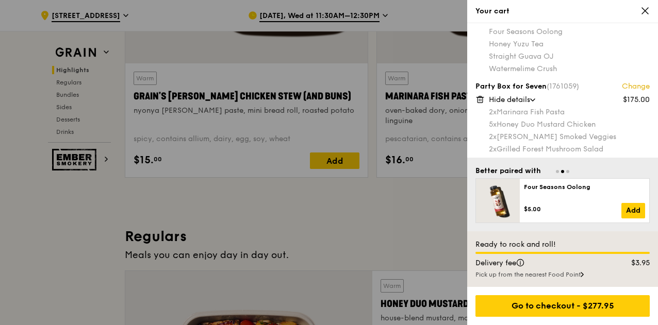
scroll to position [49, 0]
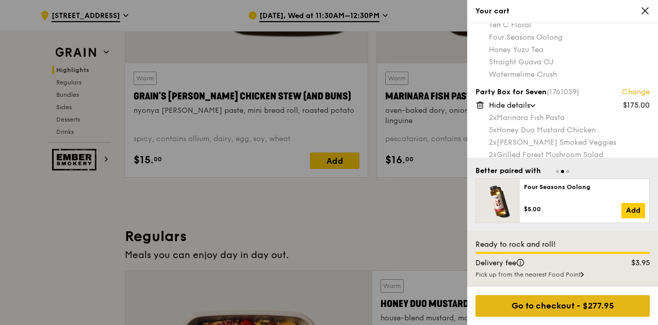
click at [535, 306] on div "Go to checkout - $277.95" at bounding box center [562, 306] width 174 height 22
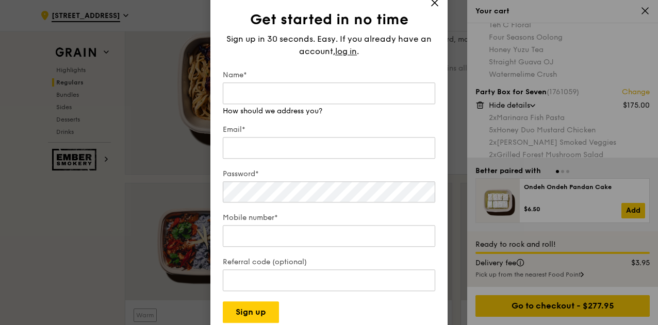
scroll to position [772, 0]
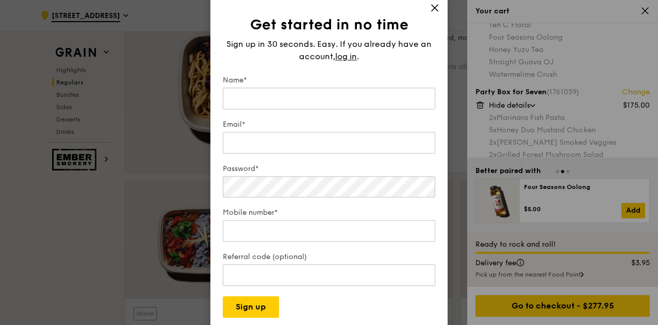
click at [432, 3] on div "Get started in no time Sign up in 30 seconds. Easy. If you already have an acco…" at bounding box center [328, 163] width 237 height 336
click at [434, 11] on icon at bounding box center [434, 7] width 9 height 9
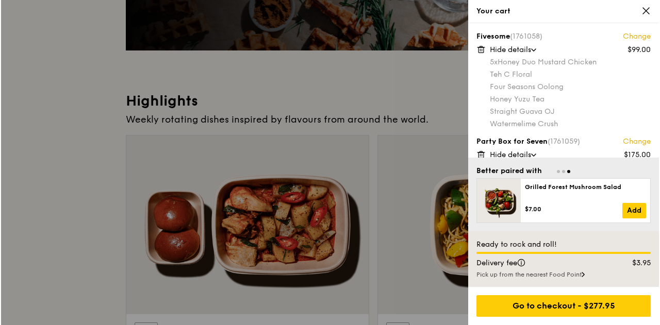
scroll to position [0, 0]
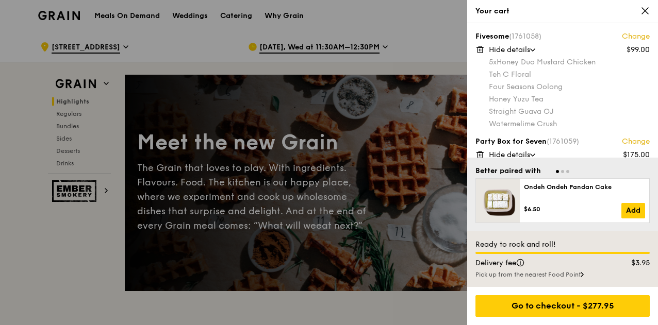
click at [642, 13] on icon at bounding box center [645, 11] width 6 height 6
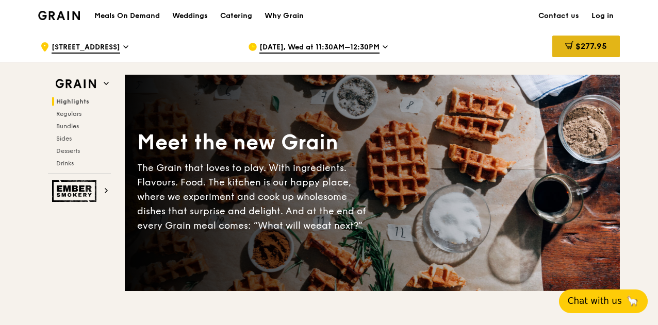
click at [562, 40] on div "$277.95" at bounding box center [586, 47] width 68 height 22
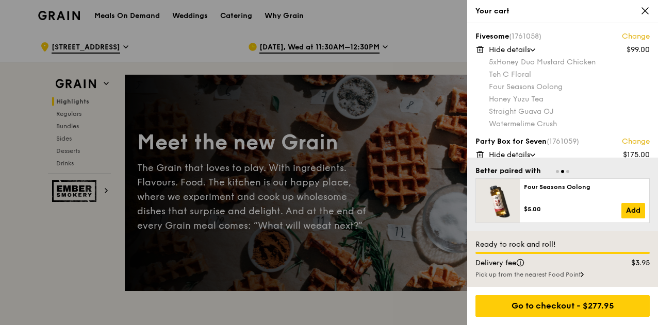
click at [419, 108] on div at bounding box center [329, 162] width 658 height 325
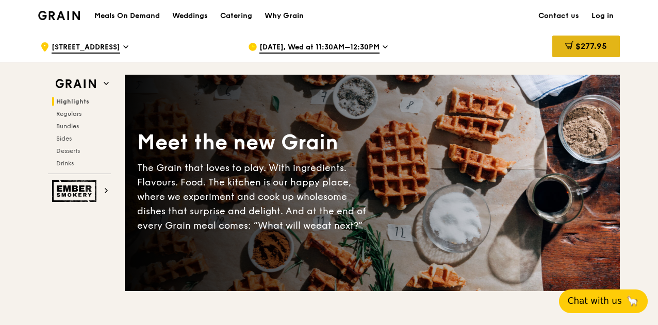
click at [591, 43] on span "$277.95" at bounding box center [590, 46] width 31 height 10
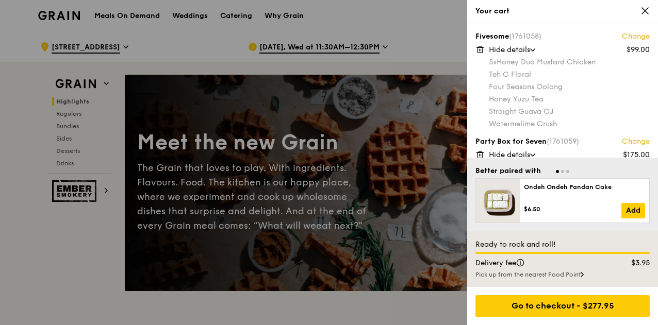
click at [635, 35] on link "Change" at bounding box center [636, 36] width 28 height 10
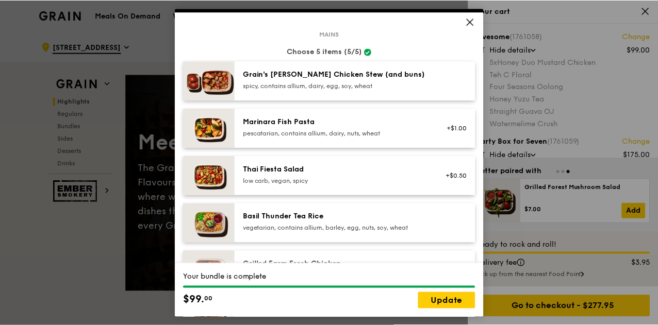
scroll to position [54, 0]
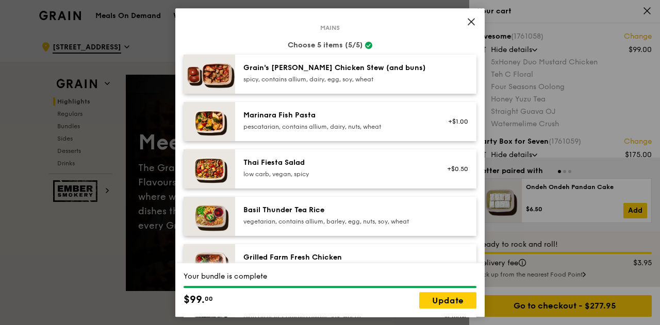
click at [312, 125] on div "pescatarian, contains allium, dairy, nuts, wheat" at bounding box center [335, 127] width 185 height 8
click at [239, 120] on div "Marinara Fish Pasta pescatarian, contains allium, dairy, nuts, wheat" at bounding box center [335, 121] width 197 height 23
click at [217, 118] on img at bounding box center [210, 121] width 52 height 39
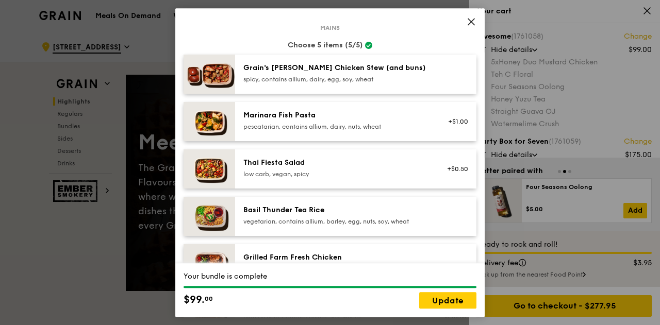
click at [217, 118] on img at bounding box center [210, 121] width 52 height 39
drag, startPoint x: 217, startPoint y: 118, endPoint x: 478, endPoint y: 28, distance: 276.8
click at [478, 28] on div "Fivesome choice of five mains and an option of drinks, desserts and sides Mains…" at bounding box center [329, 162] width 309 height 309
click at [471, 22] on icon at bounding box center [471, 22] width 6 height 6
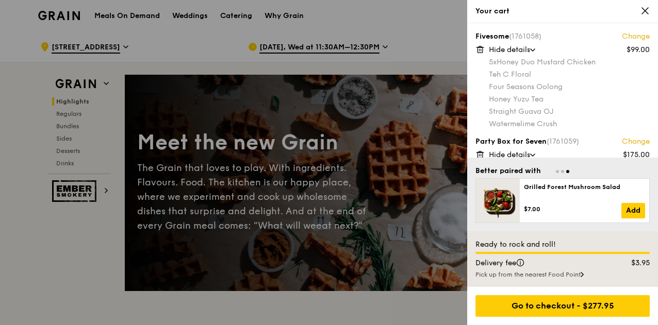
click at [641, 11] on icon at bounding box center [644, 10] width 9 height 9
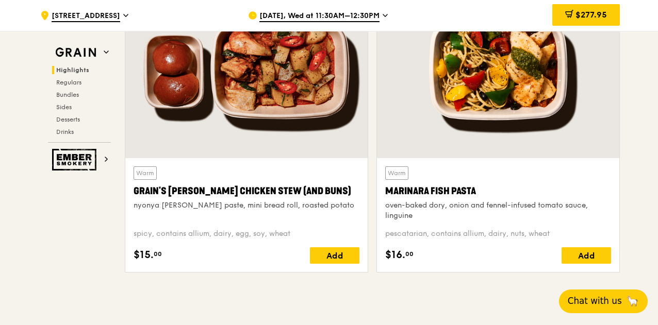
scroll to position [397, 0]
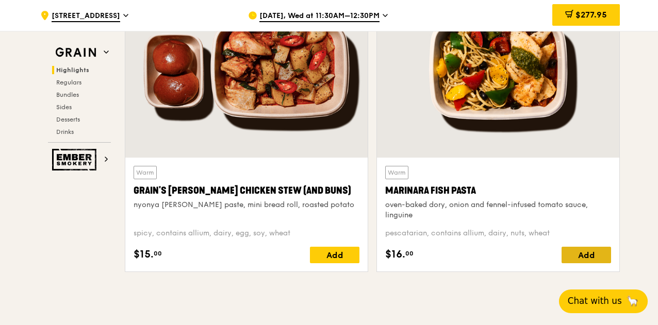
click at [577, 256] on div "Add" at bounding box center [585, 255] width 49 height 16
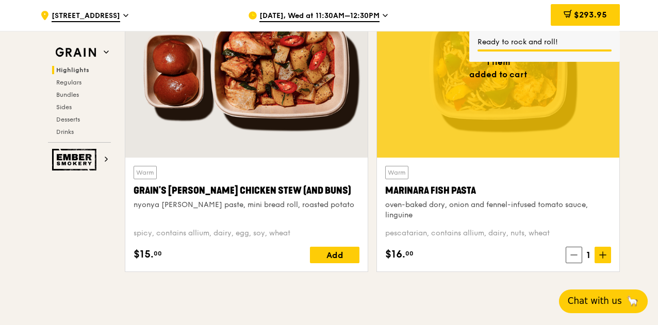
click at [571, 255] on icon at bounding box center [573, 255] width 7 height 7
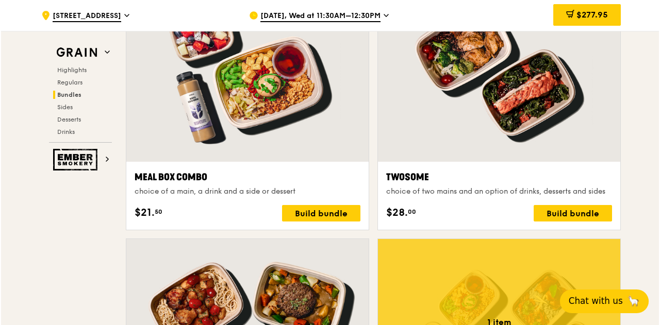
scroll to position [1586, 0]
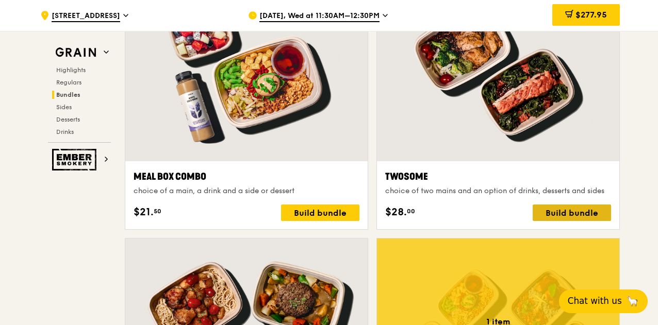
click at [545, 211] on div "Build bundle" at bounding box center [572, 213] width 78 height 16
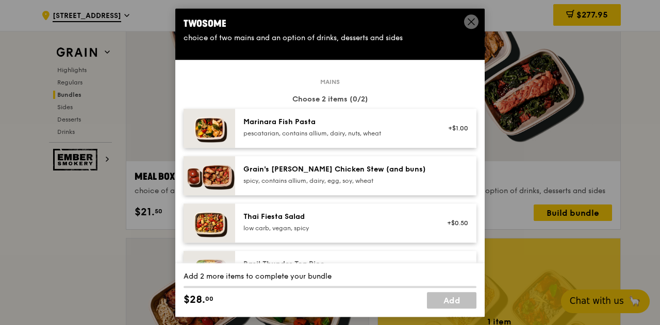
click at [223, 128] on img at bounding box center [210, 128] width 52 height 39
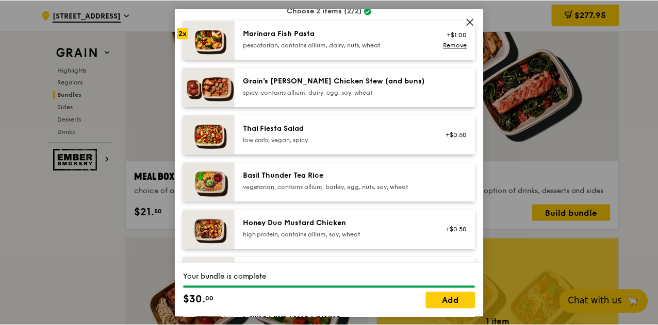
scroll to position [89, 0]
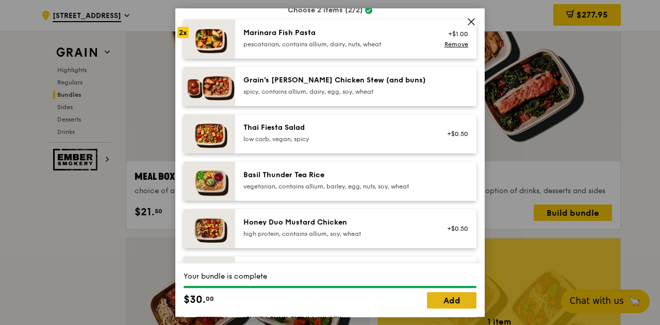
click at [446, 304] on link "Add" at bounding box center [451, 300] width 49 height 16
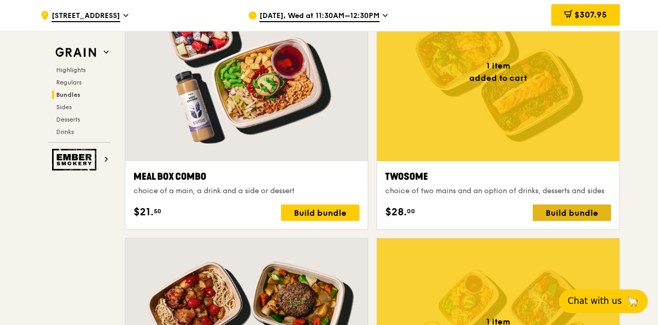
click at [538, 211] on div "Build bundle" at bounding box center [572, 213] width 78 height 16
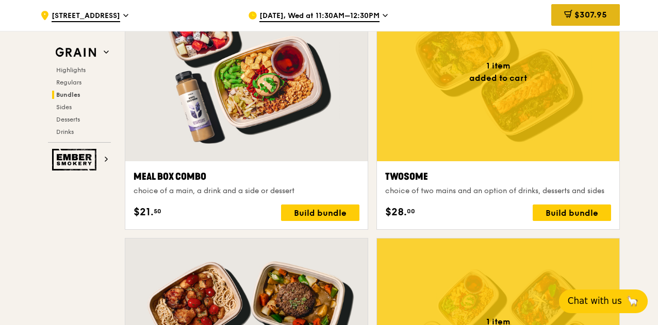
click at [574, 14] on span "$307.95" at bounding box center [590, 15] width 32 height 10
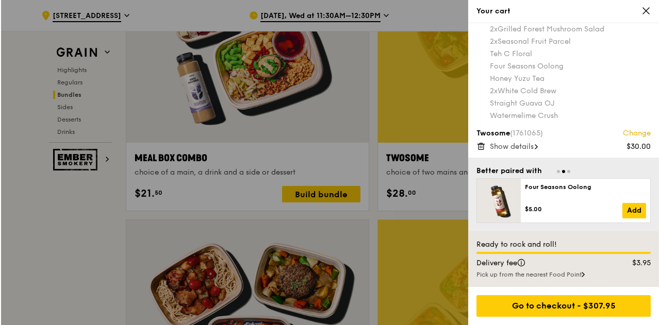
scroll to position [1605, 0]
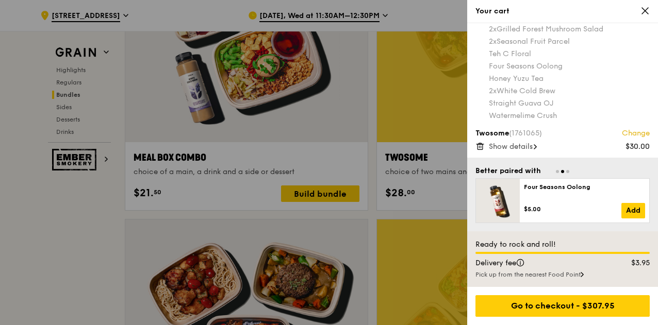
click at [622, 136] on link "Change" at bounding box center [636, 133] width 28 height 10
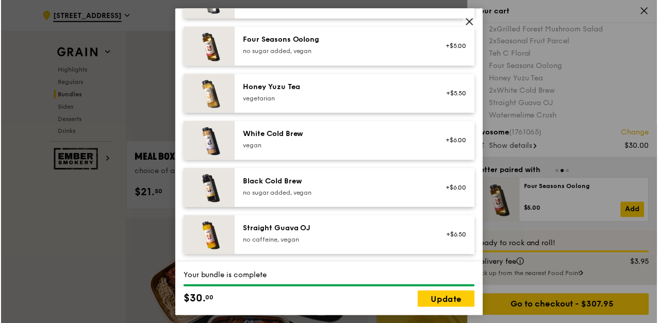
scroll to position [1220, 0]
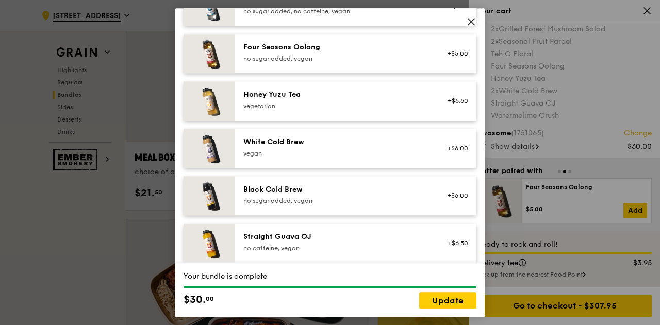
click at [385, 149] on div "vegan" at bounding box center [335, 153] width 185 height 8
click at [387, 148] on div "White Cold Brew [GEOGRAPHIC_DATA]" at bounding box center [335, 147] width 185 height 21
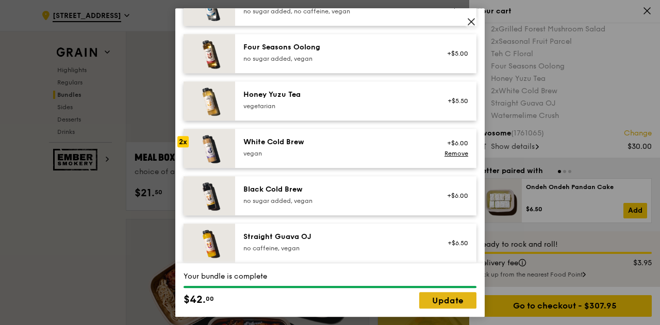
click at [444, 297] on link "Update" at bounding box center [447, 300] width 57 height 16
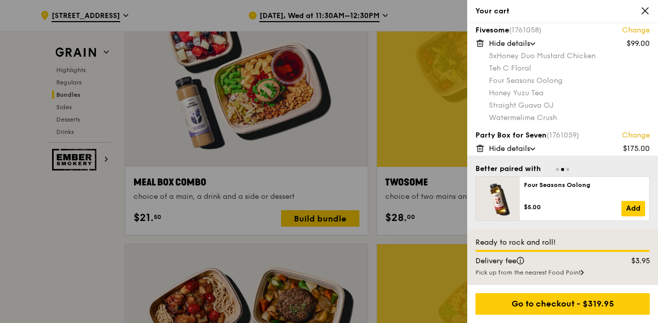
scroll to position [0, 0]
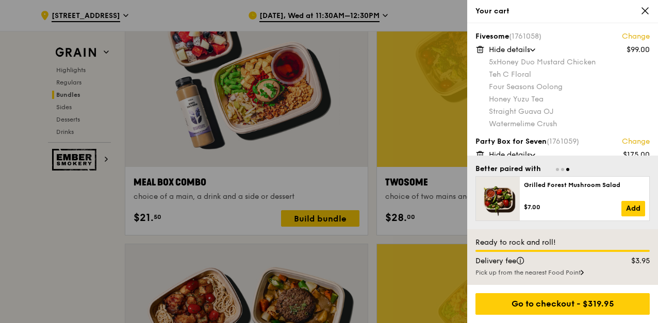
click at [359, 99] on div at bounding box center [329, 161] width 658 height 323
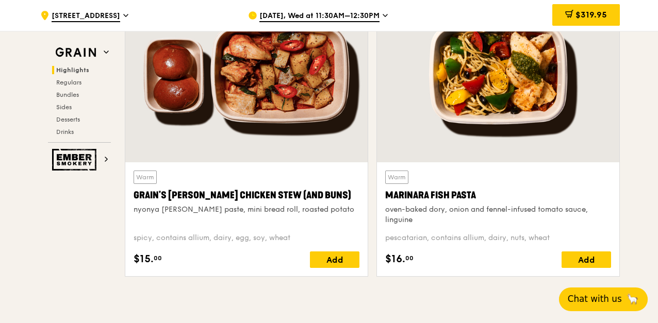
scroll to position [393, 0]
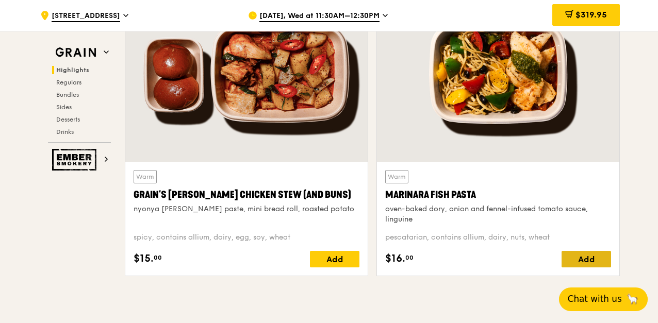
click at [574, 257] on div "Add" at bounding box center [585, 259] width 49 height 16
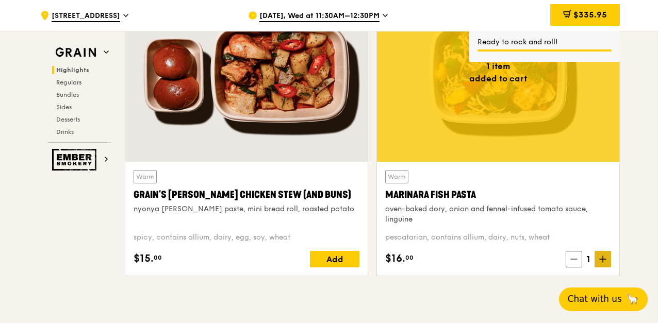
click at [600, 260] on icon at bounding box center [602, 259] width 7 height 7
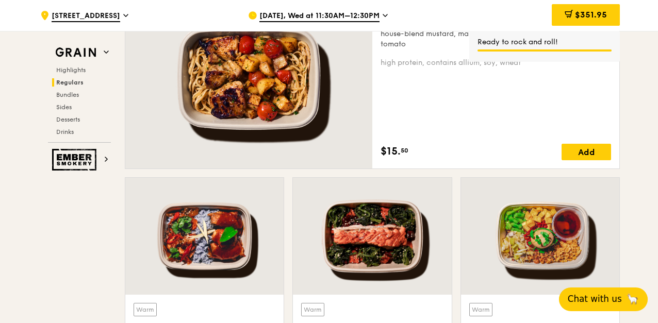
scroll to position [753, 0]
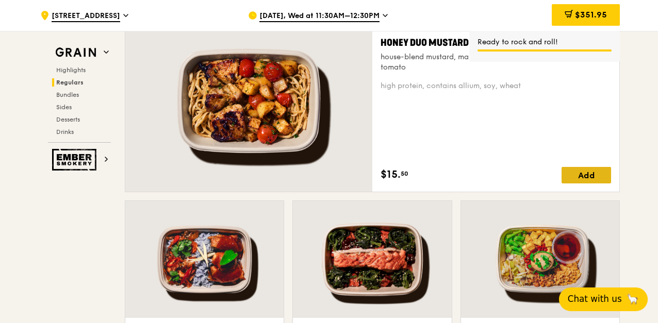
click at [570, 170] on div "Add" at bounding box center [585, 175] width 49 height 16
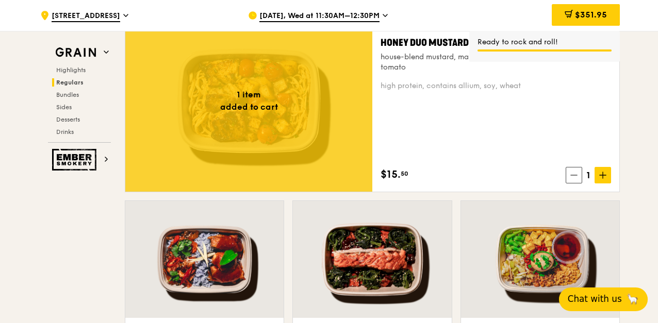
click at [570, 170] on div "1" at bounding box center [588, 175] width 45 height 16
click at [593, 173] on span "1" at bounding box center [588, 175] width 12 height 14
click at [600, 174] on icon at bounding box center [602, 175] width 7 height 7
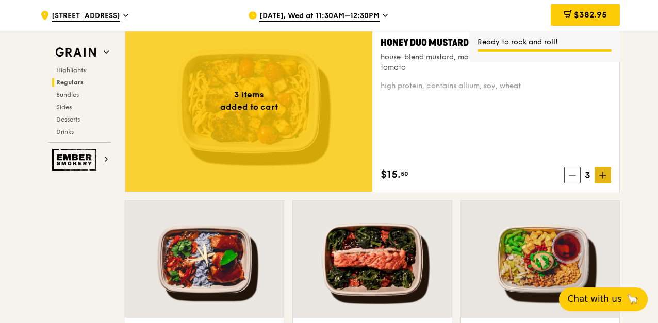
click at [600, 174] on icon at bounding box center [602, 175] width 7 height 7
click at [604, 174] on icon at bounding box center [602, 175] width 7 height 7
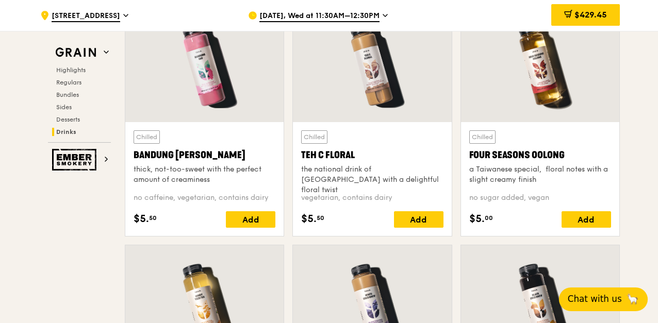
scroll to position [3595, 0]
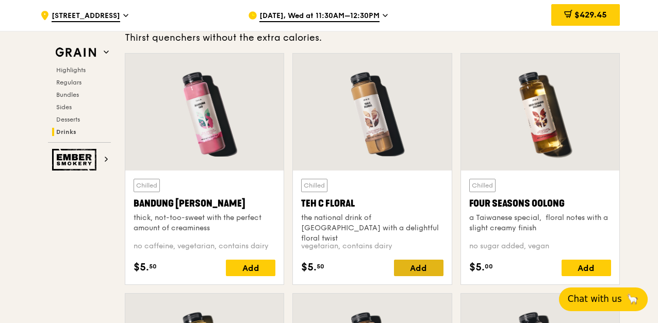
click at [422, 269] on div "Add" at bounding box center [418, 268] width 49 height 16
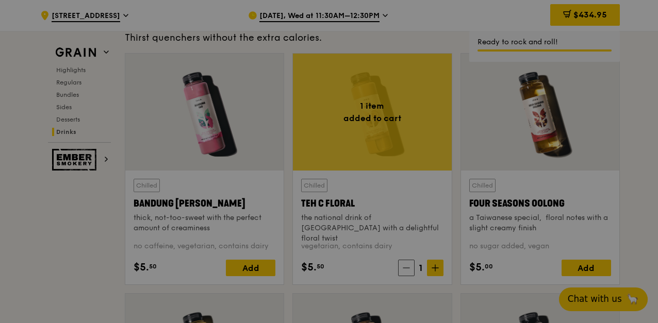
click at [592, 262] on div at bounding box center [329, 161] width 658 height 323
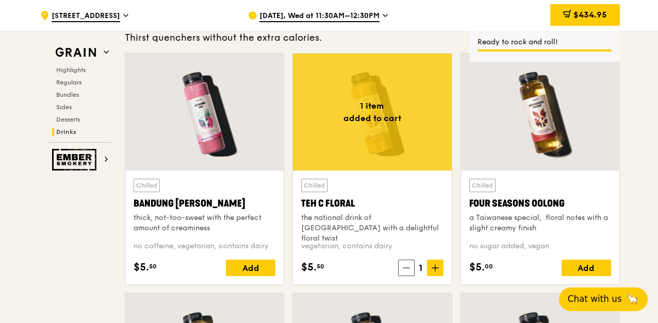
click at [592, 262] on div "Add" at bounding box center [585, 268] width 49 height 16
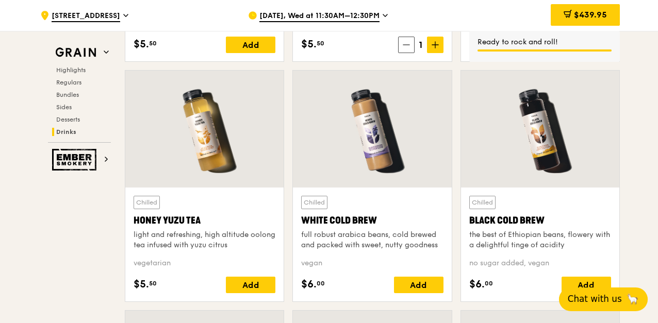
scroll to position [3820, 0]
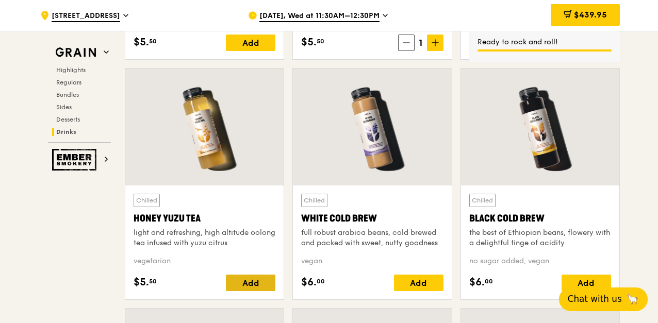
click at [267, 281] on div "Add" at bounding box center [250, 283] width 49 height 16
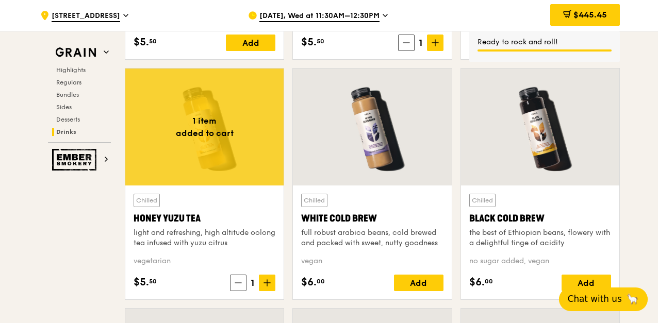
click at [413, 281] on div "Add" at bounding box center [418, 283] width 49 height 16
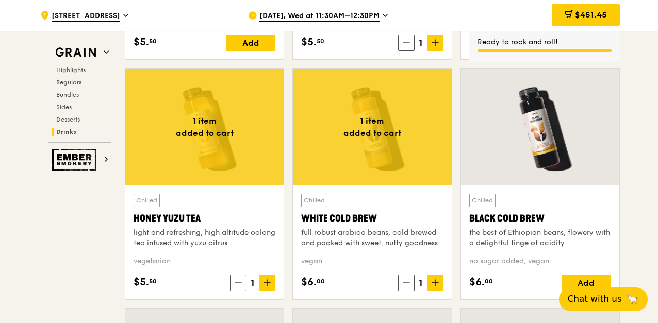
click at [433, 280] on icon at bounding box center [434, 282] width 7 height 7
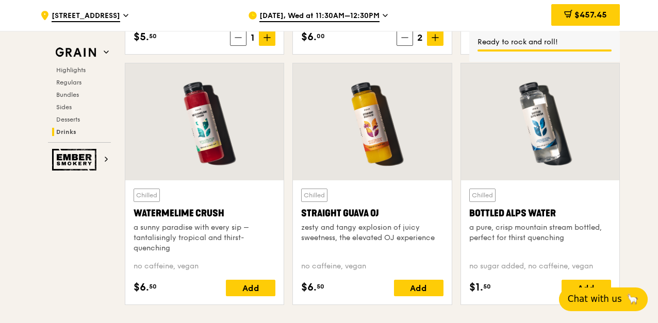
scroll to position [4067, 0]
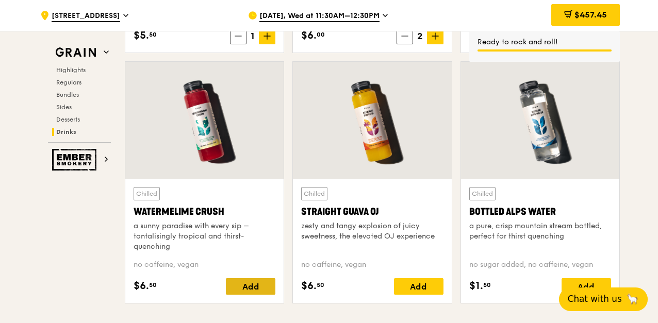
click at [262, 278] on div "Add" at bounding box center [250, 286] width 49 height 16
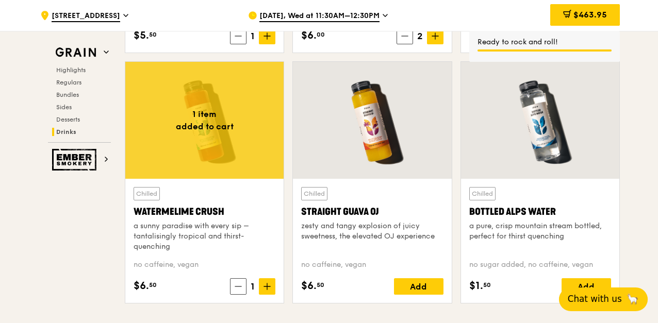
click at [420, 279] on div "Add" at bounding box center [418, 286] width 49 height 16
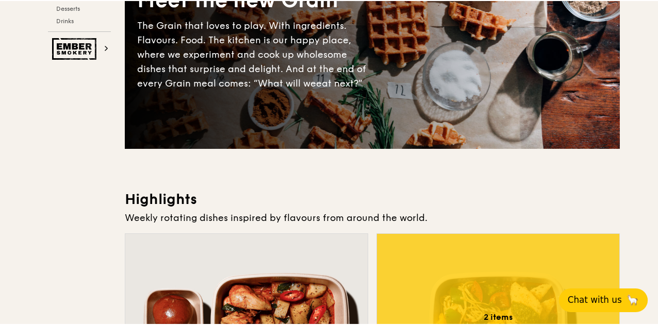
scroll to position [0, 0]
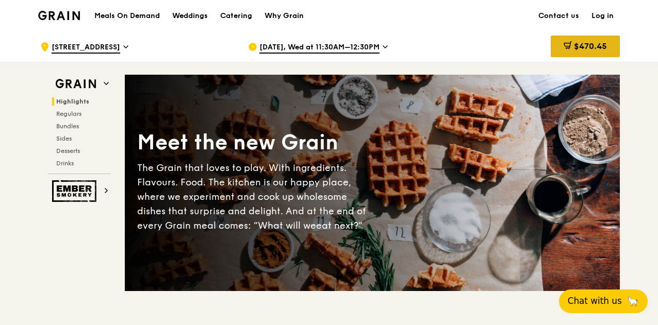
click at [581, 44] on span "$470.45" at bounding box center [590, 46] width 33 height 10
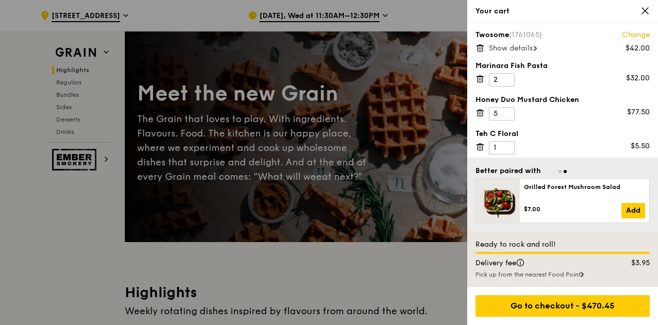
scroll to position [273, 0]
click at [645, 9] on icon at bounding box center [644, 10] width 9 height 9
